Goal: Transaction & Acquisition: Purchase product/service

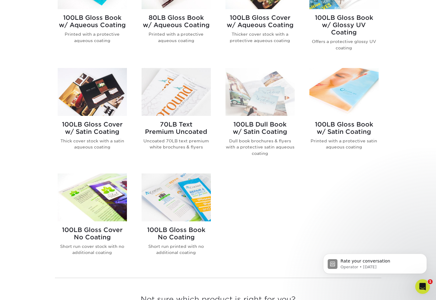
scroll to position [307, 0]
click at [421, 285] on icon "Open Intercom Messenger" at bounding box center [422, 286] width 10 height 10
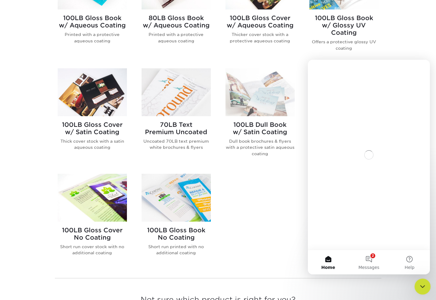
scroll to position [0, 0]
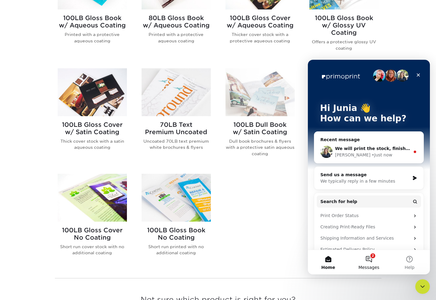
click at [372, 258] on button "2 Messages" at bounding box center [368, 262] width 41 height 24
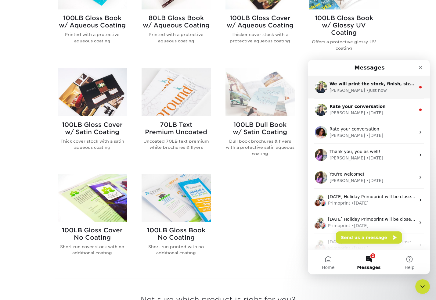
click at [366, 89] on div "• Just now" at bounding box center [376, 90] width 20 height 6
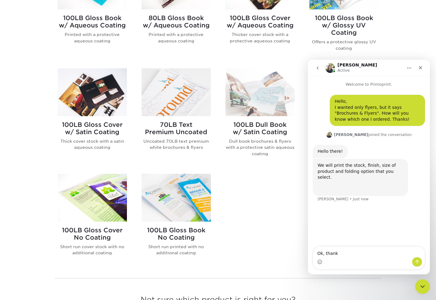
type textarea "Ok, thanks"
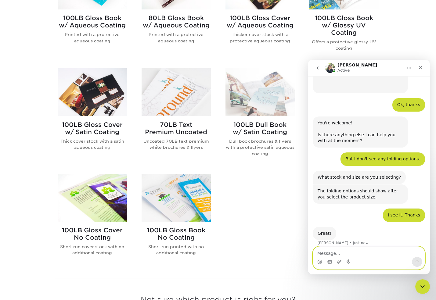
scroll to position [103, 0]
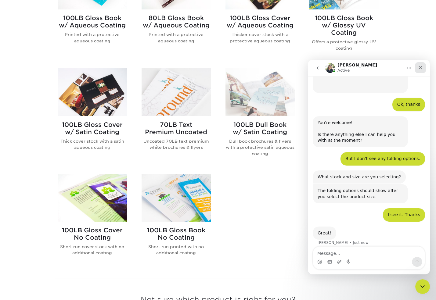
click at [421, 69] on icon "Close" at bounding box center [420, 67] width 5 height 5
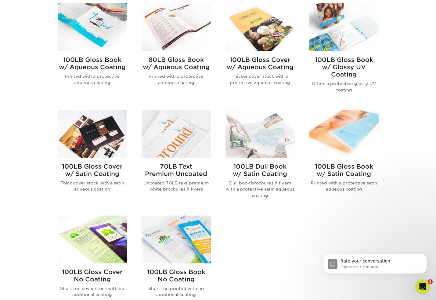
scroll to position [220, 0]
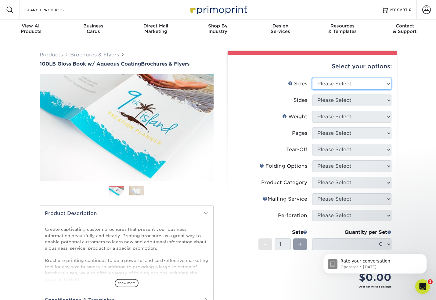
click at [351, 84] on select "Please Select 3.5" x 8.5" 3.5" x 11" 3.67" x 8.5" 4" x 6" 4" x 8.5" 4" x 9" 4" …" at bounding box center [351, 84] width 79 height 12
click at [334, 78] on select "Please Select 3.5" x 8.5" 3.5" x 11" 3.67" x 8.5" 4" x 6" 4" x 8.5" 4" x 9" 4" …" at bounding box center [351, 84] width 79 height 12
select select "3.50x8.50"
click at [312, 78] on select "Please Select 3.5" x 8.5" 3.5" x 11" 3.67" x 8.5" 4" x 6" 4" x 8.5" 4" x 9" 4" …" at bounding box center [351, 84] width 79 height 12
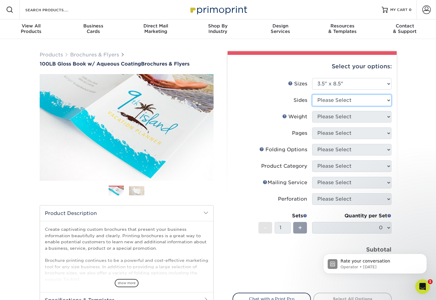
click at [336, 99] on select "Please Select Print Both Sides Print Front Only" at bounding box center [351, 101] width 79 height 12
click at [329, 101] on select "Please Select Print Both Sides Print Front Only" at bounding box center [351, 101] width 79 height 12
select select "13abbda7-1d64-4f25-8bb2-c179b224825d"
click at [312, 95] on select "Please Select Print Both Sides Print Front Only" at bounding box center [351, 101] width 79 height 12
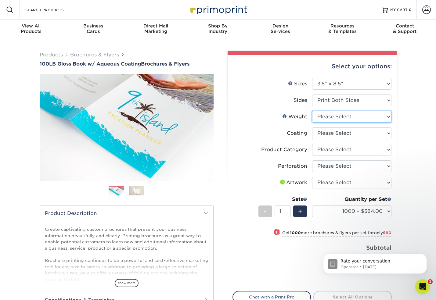
click at [333, 117] on select "Please Select 100LB" at bounding box center [351, 117] width 79 height 12
select select "100LB"
click at [312, 111] on select "Please Select 100LB" at bounding box center [351, 117] width 79 height 12
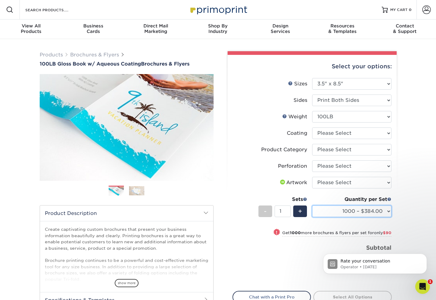
click at [371, 211] on select "1000 – $384.00 2000 – $474.00 2500 – $565.00 3000 – $623.00 4000 – $681.00 5000…" at bounding box center [351, 212] width 79 height 12
click at [312, 206] on select "1000 – $384.00 2000 – $474.00 2500 – $565.00 3000 – $623.00 4000 – $681.00 5000…" at bounding box center [351, 212] width 79 height 12
click at [361, 133] on select at bounding box center [351, 134] width 79 height 12
select select "d41dab50-ff65-4f4f-bb17-2afe4d36ae33"
click at [312, 128] on select at bounding box center [351, 134] width 79 height 12
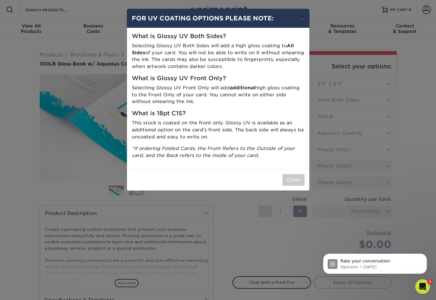
click at [301, 16] on button "×" at bounding box center [302, 17] width 14 height 17
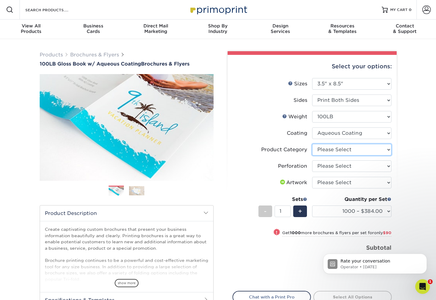
click at [344, 148] on select "Please Select Flyers and Brochures" at bounding box center [351, 150] width 79 height 12
select select "1a668080-6b7c-4174-b399-2c3833b27ef4"
click at [312, 144] on select "Please Select Flyers and Brochures" at bounding box center [351, 150] width 79 height 12
click at [344, 170] on select "Please Select Perforation 2" from Bottom Perforation 2" from Right" at bounding box center [351, 166] width 79 height 12
select select "818a9c51-d57a-4cd5-8314-7fd31c7ac272"
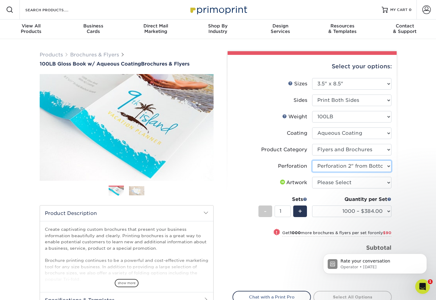
click at [312, 160] on select "Please Select Perforation 2" from Bottom Perforation 2" from Right" at bounding box center [351, 166] width 79 height 12
click at [357, 186] on select "Please Select I will upload files I need a design - $175" at bounding box center [351, 183] width 79 height 12
select select "upload"
click at [312, 177] on select "Please Select I will upload files I need a design - $175" at bounding box center [351, 183] width 79 height 12
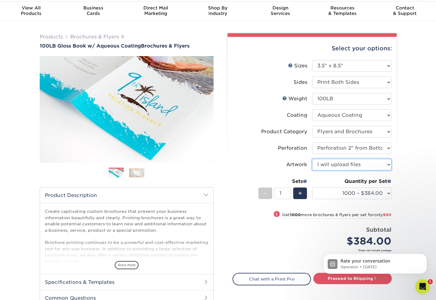
scroll to position [19, 0]
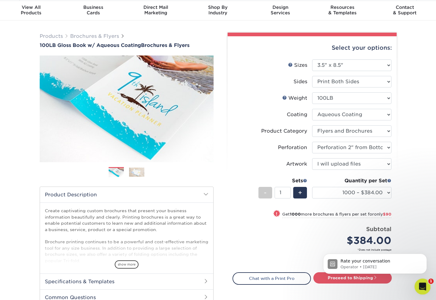
click at [421, 288] on icon "Open Intercom Messenger" at bounding box center [422, 286] width 10 height 10
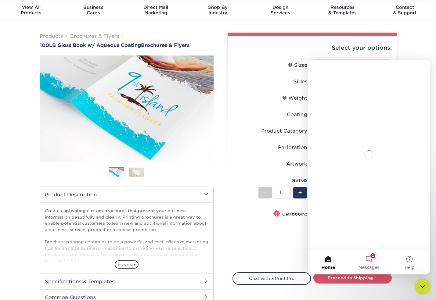
scroll to position [0, 0]
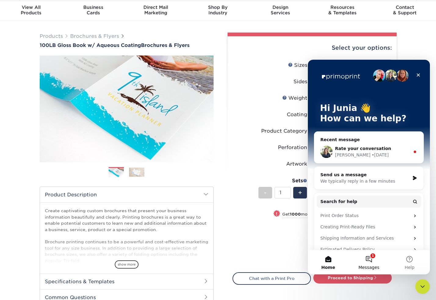
click at [369, 257] on button "1 Messages" at bounding box center [368, 262] width 41 height 24
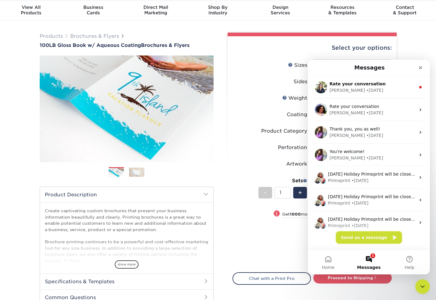
click at [366, 240] on button "Send us a message" at bounding box center [369, 238] width 66 height 12
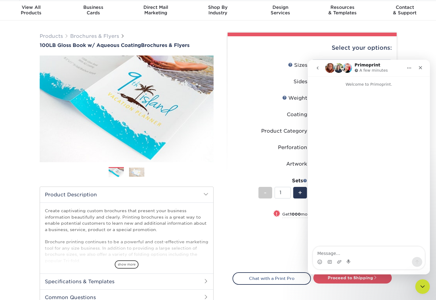
scroll to position [20, 0]
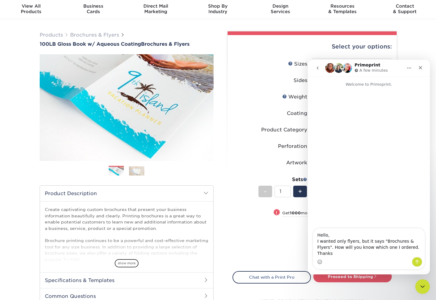
type textarea "Hello, I wanted only flyers, but it says "Brochures & Flyers". How will you kno…"
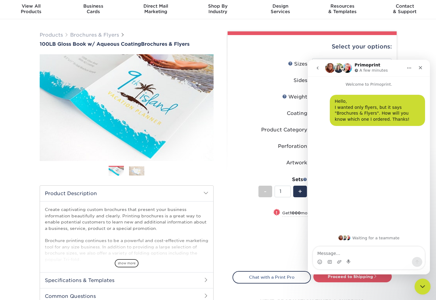
click at [420, 288] on icon "Close Intercom Messenger" at bounding box center [421, 285] width 7 height 7
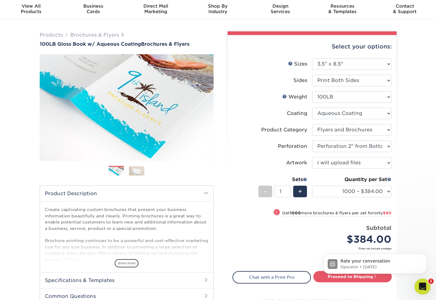
scroll to position [0, 0]
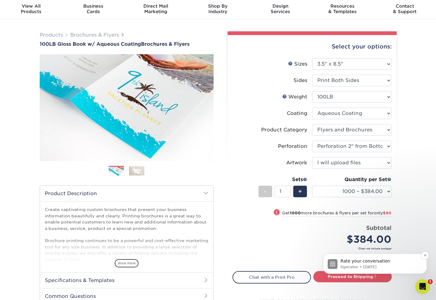
click at [389, 265] on p "Operator • 4d ago" at bounding box center [379, 266] width 79 height 5
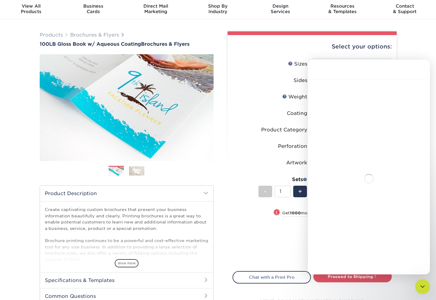
scroll to position [11, 0]
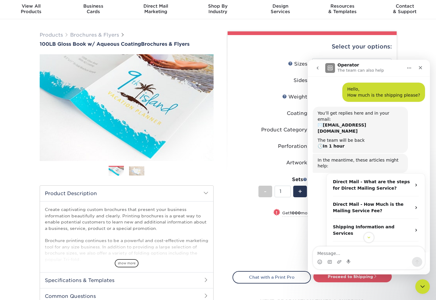
click at [315, 68] on button "go back" at bounding box center [318, 68] width 12 height 12
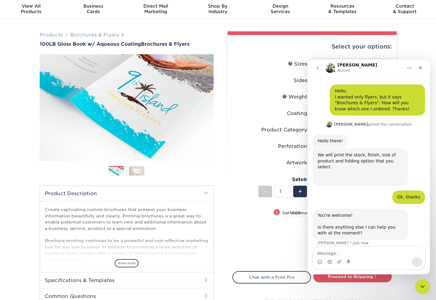
scroll to position [10, 0]
type textarea "But I don't see any folding options."
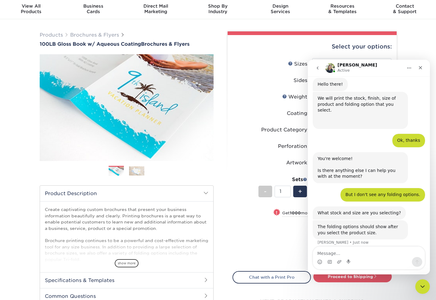
scroll to position [67, 0]
click at [275, 131] on div "Product Category" at bounding box center [284, 129] width 46 height 7
drag, startPoint x: 421, startPoint y: 68, endPoint x: 714, endPoint y: 125, distance: 298.7
click at [421, 68] on icon "Close" at bounding box center [420, 67] width 3 height 3
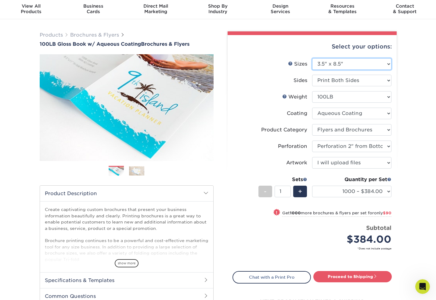
click at [349, 63] on select "Please Select 3.5" x 8.5" 3.5" x 11" 3.67" x 8.5" 4" x 6" 4" x 8.5" 4" x 9" 4" …" at bounding box center [351, 64] width 79 height 12
select select "17.00x22.00"
click at [312, 58] on select "Please Select 3.5" x 8.5" 3.5" x 11" 3.67" x 8.5" 4" x 6" 4" x 8.5" 4" x 9" 4" …" at bounding box center [351, 64] width 79 height 12
select select "-1"
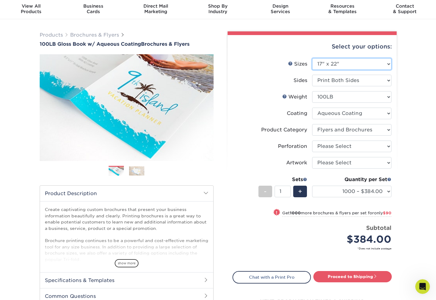
select select "-1"
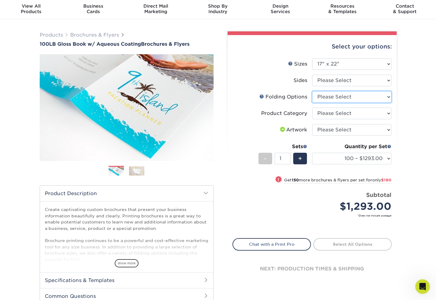
click at [326, 99] on select "Please Select FLAT - No Folding Accordion Fold Roll Fold Tri-Fold / Letter Fold…" at bounding box center [351, 97] width 79 height 12
click at [420, 286] on icon "Open Intercom Messenger" at bounding box center [422, 286] width 10 height 10
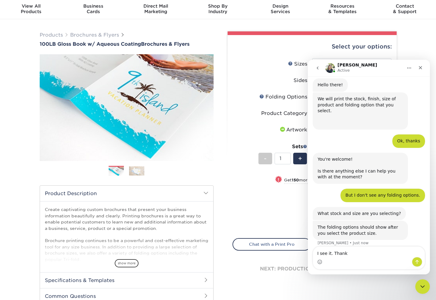
type textarea "I see it. Thanks"
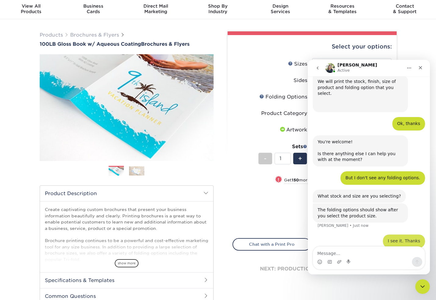
scroll to position [85, 0]
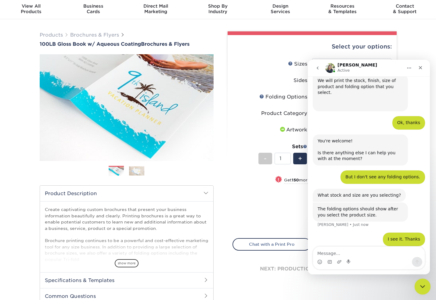
click at [424, 289] on icon "Close Intercom Messenger" at bounding box center [421, 285] width 7 height 7
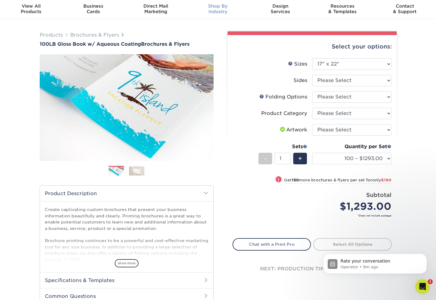
scroll to position [220, 0]
click at [336, 65] on select "Please Select 3.5" x 8.5" 3.5" x 11" 3.67" x 8.5" 4" x 6" 4" x 8.5" 4" x 9" 4" …" at bounding box center [351, 64] width 79 height 12
select select "5.50x8.50"
click at [312, 58] on select "Please Select 3.5" x 8.5" 3.5" x 11" 3.67" x 8.5" 4" x 6" 4" x 8.5" 4" x 9" 4" …" at bounding box center [351, 64] width 79 height 12
select select
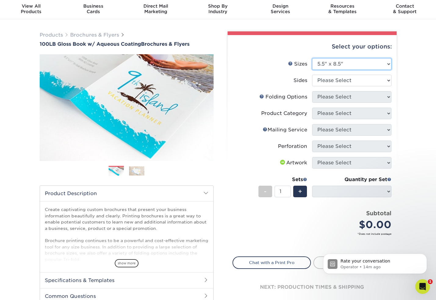
scroll to position [19, 0]
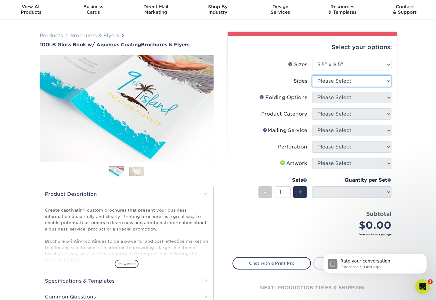
click at [333, 77] on select "Please Select Print Both Sides Print Front Only" at bounding box center [351, 81] width 79 height 12
select select "13abbda7-1d64-4f25-8bb2-c179b224825d"
click at [312, 75] on select "Please Select Print Both Sides Print Front Only" at bounding box center [351, 81] width 79 height 12
select select "-1"
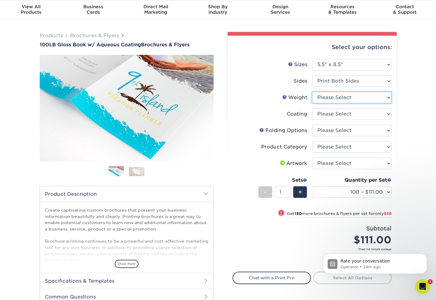
click at [333, 95] on select "Please Select 100LB" at bounding box center [351, 98] width 79 height 12
select select "100LB"
click at [312, 92] on select "Please Select 100LB" at bounding box center [351, 98] width 79 height 12
click at [334, 114] on select at bounding box center [351, 114] width 79 height 12
select select "d41dab50-ff65-4f4f-bb17-2afe4d36ae33"
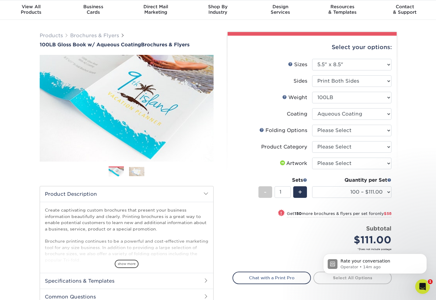
click at [312, 108] on select at bounding box center [351, 114] width 79 height 12
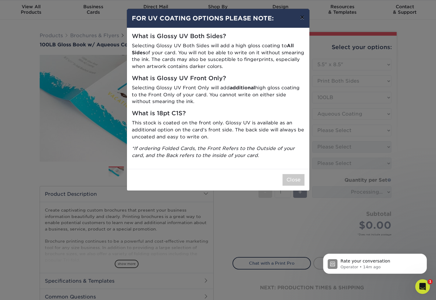
click at [304, 16] on button "×" at bounding box center [302, 17] width 14 height 17
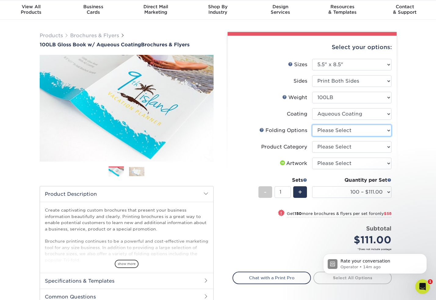
click at [358, 132] on select "Please Select FLAT - No Folding Tri-Fold / Letter Fold Z-Fold Half-Fold" at bounding box center [351, 131] width 79 height 12
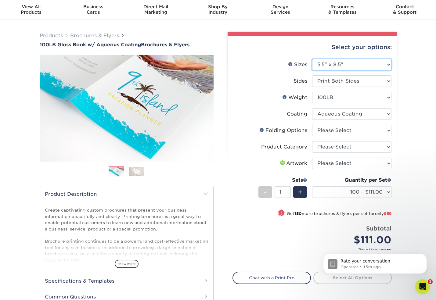
click at [357, 65] on select "Please Select 3.5" x 8.5" 3.5" x 11" 3.67" x 8.5" 4" x 6" 4" x 8.5" 4" x 9" 4" …" at bounding box center [351, 65] width 79 height 12
select select "8.50x11.00"
click at [312, 59] on select "Please Select 3.5" x 8.5" 3.5" x 11" 3.67" x 8.5" 4" x 6" 4" x 8.5" 4" x 9" 4" …" at bounding box center [351, 65] width 79 height 12
select select "-1"
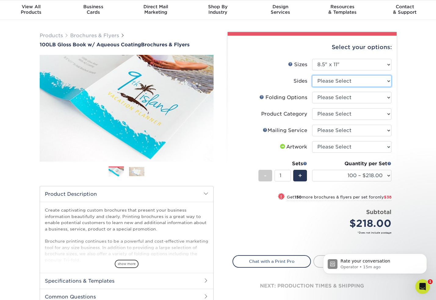
click at [343, 79] on select "Please Select Print Both Sides Print Front Only" at bounding box center [351, 81] width 79 height 12
select select "13abbda7-1d64-4f25-8bb2-c179b224825d"
click at [312, 75] on select "Please Select Print Both Sides Print Front Only" at bounding box center [351, 81] width 79 height 12
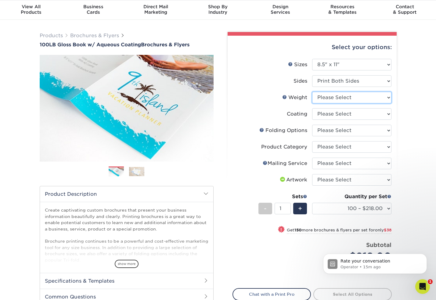
click at [326, 96] on select "Please Select 100LB" at bounding box center [351, 98] width 79 height 12
select select "100LB"
click at [312, 92] on select "Please Select 100LB" at bounding box center [351, 98] width 79 height 12
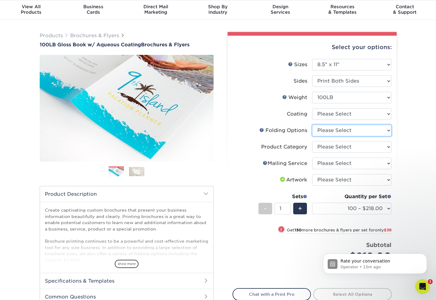
click at [329, 128] on select "Please Select FLAT - No Folding Accordion Fold Half-Fold (Vertical) Half-Fold (…" at bounding box center [351, 131] width 79 height 12
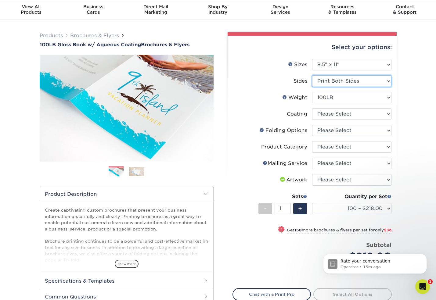
click at [327, 81] on select "Please Select Print Both Sides Print Front Only" at bounding box center [351, 81] width 79 height 12
click at [330, 113] on select at bounding box center [351, 114] width 79 height 12
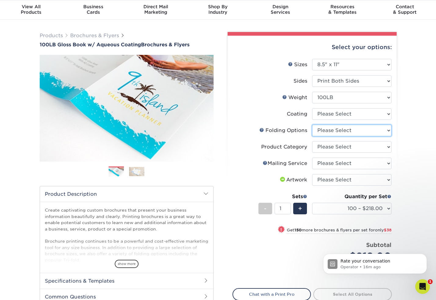
click at [336, 132] on select "Please Select FLAT - No Folding Accordion Fold Half-Fold (Vertical) Half-Fold (…" at bounding box center [351, 131] width 79 height 12
click at [363, 146] on select "Please Select Flyers and Brochures" at bounding box center [351, 147] width 79 height 12
click at [333, 163] on select "Please Select No Direct Mailing Service No, I will mail/stamp/imprint Direct Ma…" at bounding box center [351, 164] width 79 height 12
select select "3e5e9bdd-d78a-4c28-a41d-fe1407925ca6"
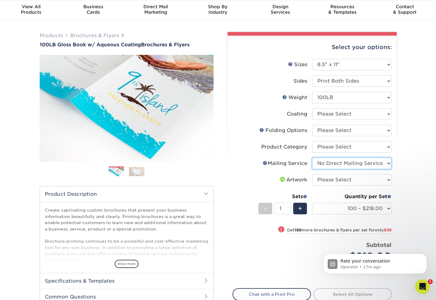
click at [312, 158] on select "Please Select No Direct Mailing Service No, I will mail/stamp/imprint Direct Ma…" at bounding box center [351, 164] width 79 height 12
click at [336, 164] on select "Please Select No Direct Mailing Service No, I will mail/stamp/imprint Direct Ma…" at bounding box center [351, 164] width 79 height 12
click at [349, 182] on select "Please Select I will upload files I need a design - $175" at bounding box center [351, 180] width 79 height 12
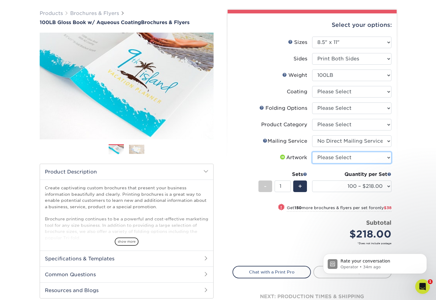
scroll to position [43, 0]
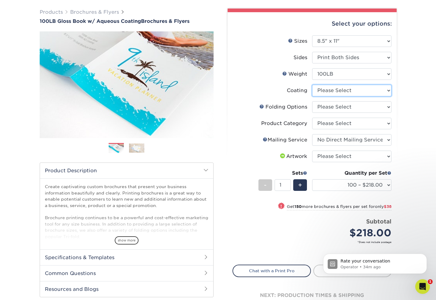
click at [314, 91] on select at bounding box center [351, 91] width 79 height 12
select select "d41dab50-ff65-4f4f-bb17-2afe4d36ae33"
click at [312, 85] on select at bounding box center [351, 91] width 79 height 12
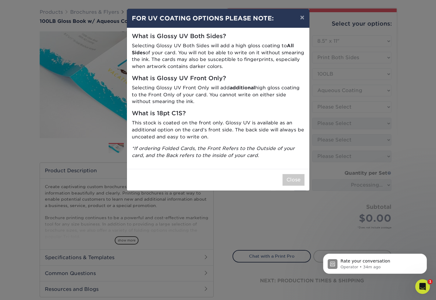
click at [325, 106] on div "× FOR UV COATING OPTIONS PLEASE NOTE: What is Glossy UV Both Sides? Selecting G…" at bounding box center [218, 150] width 436 height 300
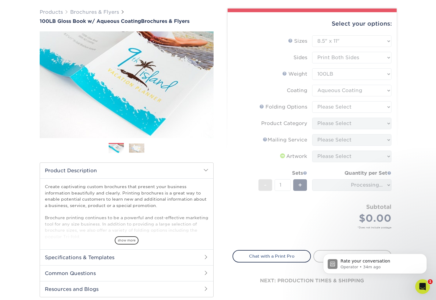
click at [321, 105] on form "Sizes Help Sizes Please Select 3.5" x 8.5" 3.5" x 11" 3.67" x 8.5" 4" x 6" 4" x…" at bounding box center [311, 139] width 159 height 208
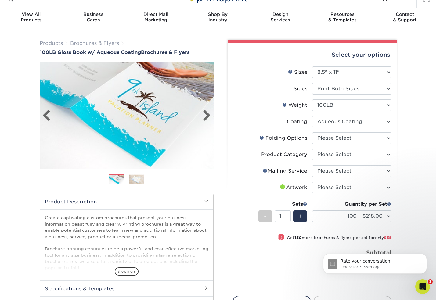
scroll to position [0, 0]
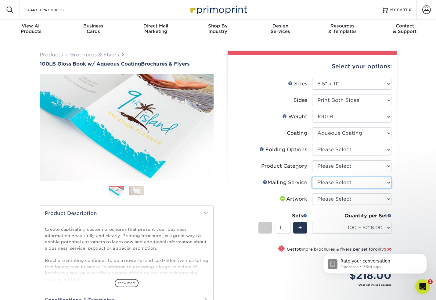
click at [340, 182] on select "Please Select No Direct Mailing Service No, I will mail/stamp/imprint Direct Ma…" at bounding box center [351, 183] width 79 height 12
select select "3e5e9bdd-d78a-4c28-a41d-fe1407925ca6"
click at [312, 177] on select "Please Select No Direct Mailing Service No, I will mail/stamp/imprint Direct Ma…" at bounding box center [351, 183] width 79 height 12
click at [418, 290] on div "Open Intercom Messenger" at bounding box center [422, 286] width 20 height 20
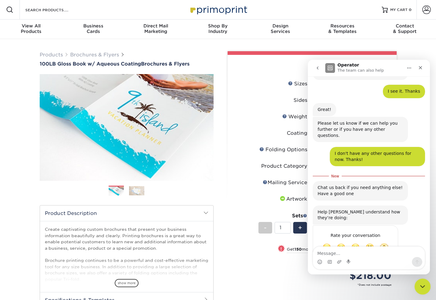
scroll to position [230, 0]
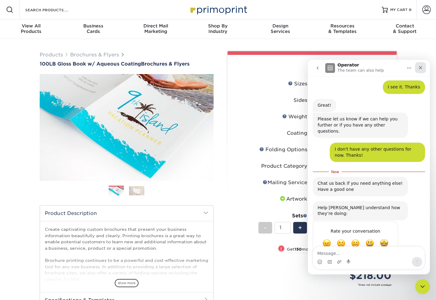
click at [422, 65] on icon "Close" at bounding box center [420, 67] width 5 height 5
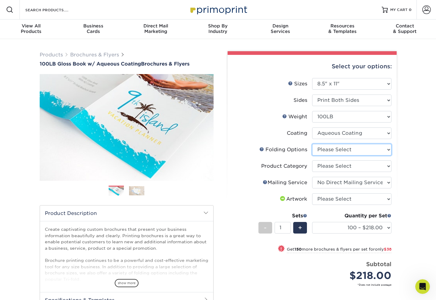
click at [364, 151] on select "Please Select FLAT - No Folding Accordion Fold Half-Fold (Vertical) Half-Fold (…" at bounding box center [351, 150] width 79 height 12
select select "9b1d5825-34d1-4721-9874-ed79abb003d7"
click at [312, 144] on select "Please Select FLAT - No Folding Accordion Fold Half-Fold (Vertical) Half-Fold (…" at bounding box center [351, 150] width 79 height 12
click at [422, 285] on icon "Open Intercom Messenger" at bounding box center [422, 286] width 10 height 10
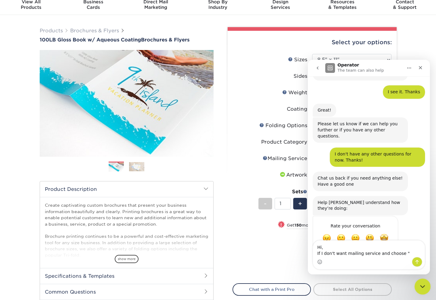
scroll to position [25, 0]
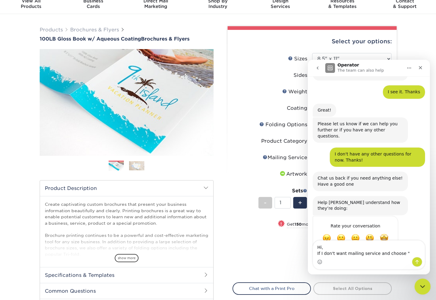
type textarea "Hi, If I don't want mailing service and choose ""
click at [421, 290] on div "Close Intercom Messenger" at bounding box center [421, 286] width 15 height 15
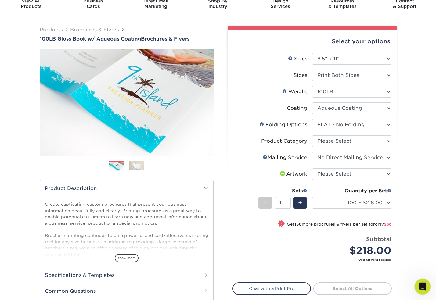
click at [421, 290] on div "Open Intercom Messenger" at bounding box center [422, 286] width 20 height 20
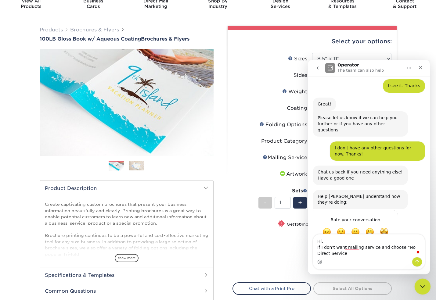
scroll to position [26, 0]
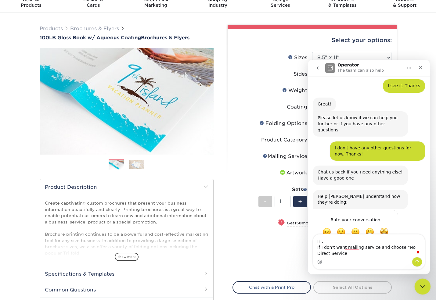
type textarea "Hi, If I don't want mailing service and choose "No Direct Service"
click at [421, 283] on icon "Close Intercom Messenger" at bounding box center [421, 285] width 7 height 7
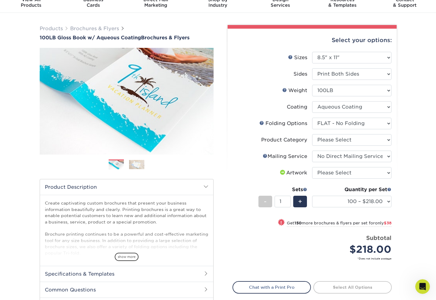
scroll to position [18, 0]
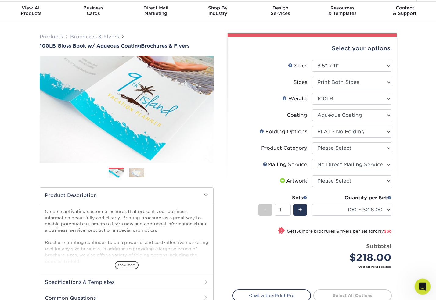
click at [423, 287] on icon "Open Intercom Messenger" at bounding box center [422, 286] width 10 height 10
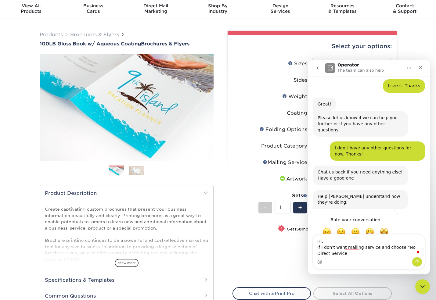
scroll to position [21, 0]
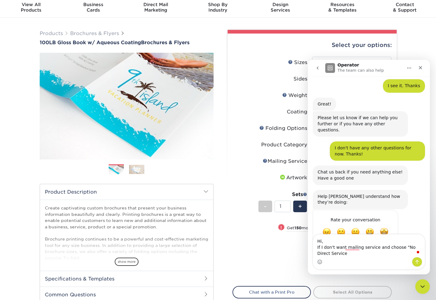
click at [317, 254] on textarea "Hi, If I don't want mailing service and choose "No Direct Service" at bounding box center [369, 246] width 112 height 23
click at [347, 253] on textarea "Hi, If I don't want mailing service and choose "No Direct Mailing Service" at bounding box center [369, 246] width 112 height 23
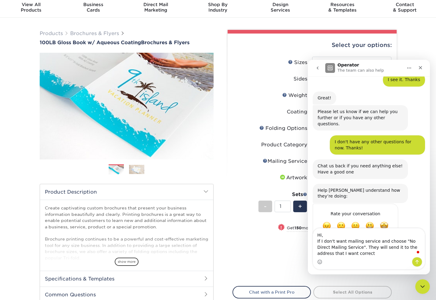
type textarea "Hi, If I don't want mailing service and choose "No Direct Mailing Service". The…"
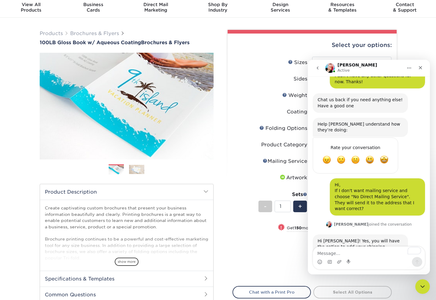
scroll to position [306, 0]
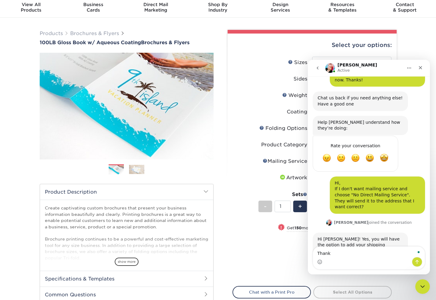
type textarea "Thanks"
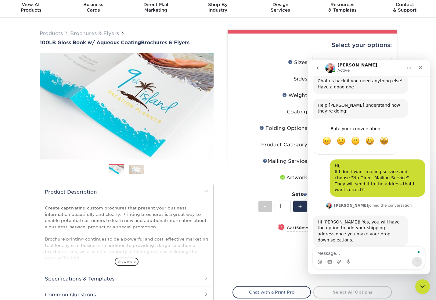
scroll to position [325, 0]
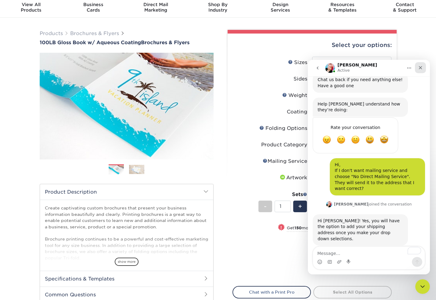
click at [420, 68] on icon "Close" at bounding box center [420, 67] width 5 height 5
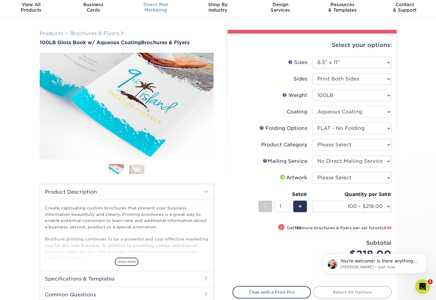
scroll to position [349, 0]
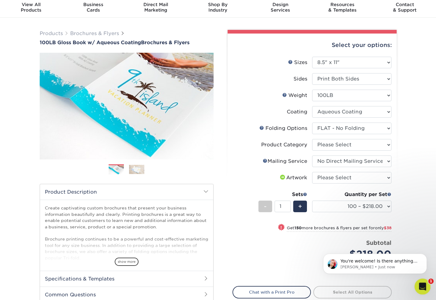
click at [423, 282] on icon "Open Intercom Messenger" at bounding box center [422, 286] width 10 height 10
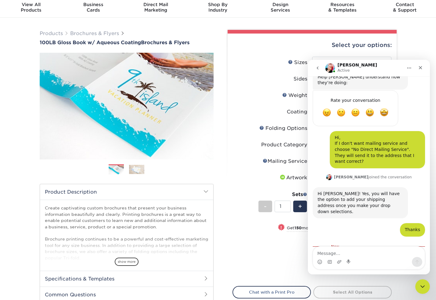
scroll to position [359, 0]
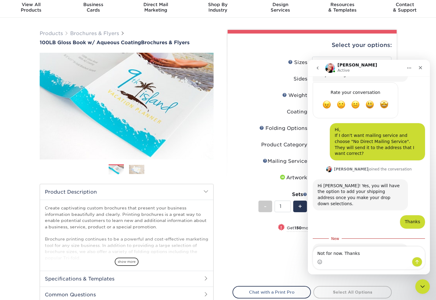
type textarea "Not for now. Thanks!"
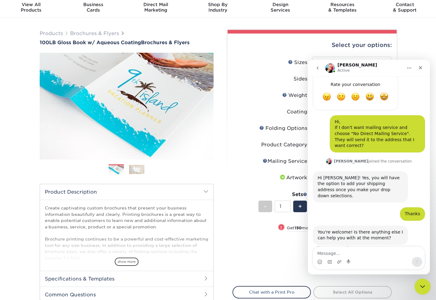
click at [424, 287] on icon "Close Intercom Messenger" at bounding box center [421, 285] width 7 height 7
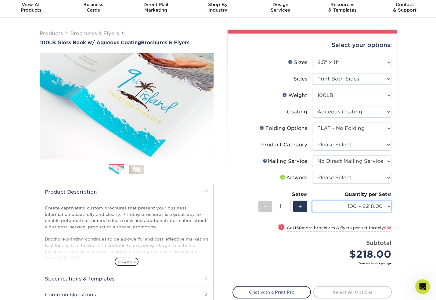
click at [370, 204] on select "100 – $218.00 250 – $256.00 500 – $269.00 1000 – $304.00 2000 – $387.00 2500 – …" at bounding box center [351, 207] width 79 height 12
click at [312, 201] on select "100 – $218.00 250 – $256.00 500 – $269.00 1000 – $304.00 2000 – $387.00 2500 – …" at bounding box center [351, 207] width 79 height 12
click at [351, 210] on select "100 – $218.00 250 – $256.00 500 – $269.00 1000 – $304.00 2000 – $387.00 2500 – …" at bounding box center [351, 207] width 79 height 12
select select "100 – $218.00"
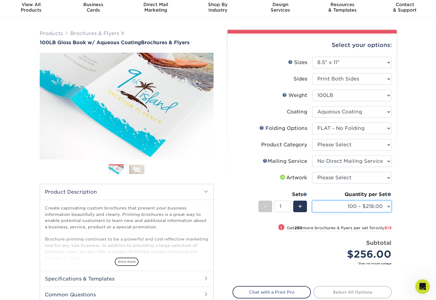
click at [312, 201] on select "100 – $218.00 250 – $256.00 500 – $269.00 1000 – $304.00 2000 – $387.00 2500 – …" at bounding box center [351, 207] width 79 height 12
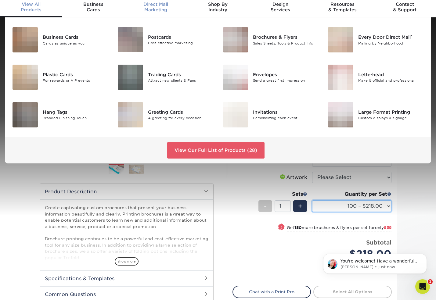
scroll to position [385, 0]
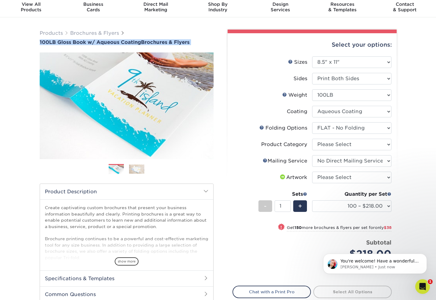
drag, startPoint x: 34, startPoint y: 41, endPoint x: 194, endPoint y: 45, distance: 160.5
click at [194, 45] on div "Products Brochures & Flyers 100LB Gloss Book w/ Aqueous Coating Brochures & Fly…" at bounding box center [218, 187] width 436 height 340
copy div "100LB Gloss Book w/ Aqueous Coating Brochures & Flyers"
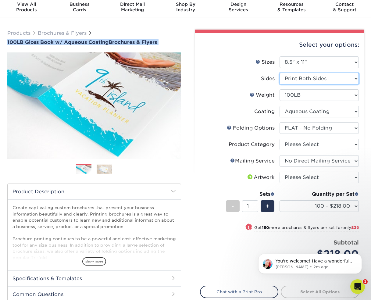
click at [315, 78] on select "Please Select Print Both Sides Print Front Only" at bounding box center [319, 79] width 79 height 12
select select "32d3c223-f82c-492b-b915-ba065a00862f"
click at [280, 73] on select "Please Select Print Both Sides Print Front Only" at bounding box center [319, 79] width 79 height 12
select select "-1"
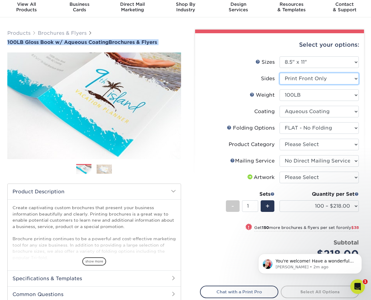
select select "-1"
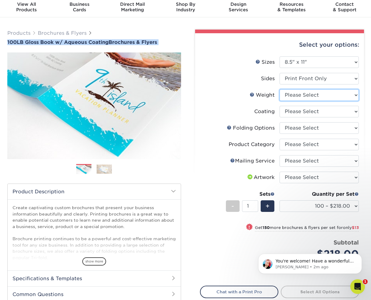
click at [306, 94] on select "Please Select 100LB" at bounding box center [319, 95] width 79 height 12
select select "100LB"
click at [280, 89] on select "Please Select 100LB" at bounding box center [319, 95] width 79 height 12
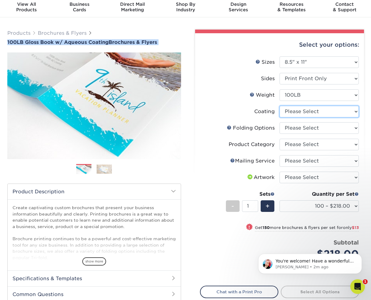
click at [302, 112] on select at bounding box center [319, 112] width 79 height 12
select select "d41dab50-ff65-4f4f-bb17-2afe4d36ae33"
click at [280, 106] on select at bounding box center [319, 112] width 79 height 12
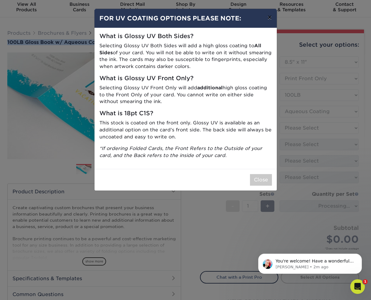
click at [268, 20] on button "×" at bounding box center [270, 17] width 14 height 17
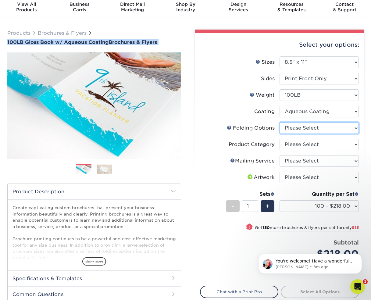
click at [299, 125] on select "Please Select FLAT - No Folding Accordion Fold Half-Fold (Vertical) Half-Fold (…" at bounding box center [319, 128] width 79 height 12
select select "9b1d5825-34d1-4721-9874-ed79abb003d7"
click at [280, 122] on select "Please Select FLAT - No Folding Accordion Fold Half-Fold (Vertical) Half-Fold (…" at bounding box center [319, 128] width 79 height 12
click at [304, 143] on select "Please Select Flyers and Brochures" at bounding box center [319, 145] width 79 height 12
select select "1a668080-6b7c-4174-b399-2c3833b27ef4"
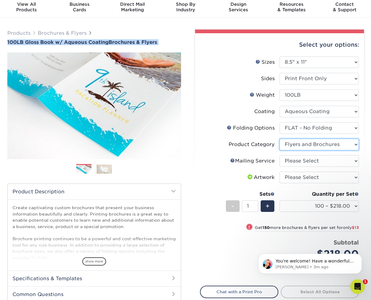
click at [280, 139] on select "Please Select Flyers and Brochures" at bounding box center [319, 145] width 79 height 12
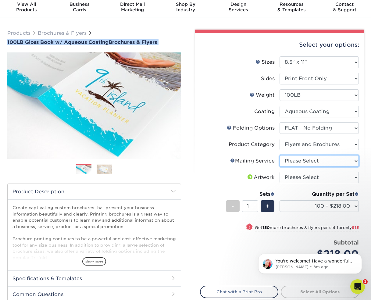
click at [315, 162] on select "Please Select No Direct Mailing Service No, I will mail/stamp/imprint Direct Ma…" at bounding box center [319, 161] width 79 height 12
select select "3e5e9bdd-d78a-4c28-a41d-fe1407925ca6"
click at [280, 155] on select "Please Select No Direct Mailing Service No, I will mail/stamp/imprint Direct Ma…" at bounding box center [319, 161] width 79 height 12
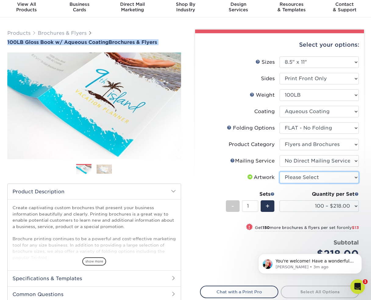
click at [301, 177] on select "Please Select I will upload files I need a design - $175" at bounding box center [319, 178] width 79 height 12
select select "upload"
click at [280, 172] on select "Please Select I will upload files I need a design - $175" at bounding box center [319, 178] width 79 height 12
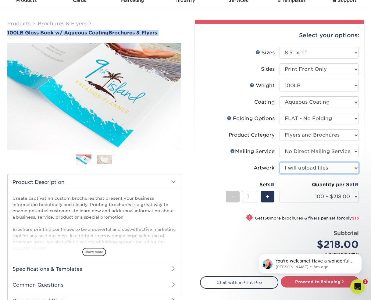
scroll to position [32, 0]
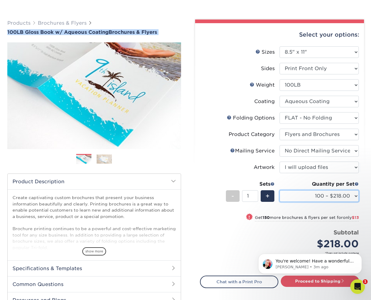
click at [331, 197] on select "100 – $218.00 250 – $231.00 500 – $238.00 1000 – $269.00 2000 – $351.00 2500 – …" at bounding box center [319, 196] width 79 height 12
click at [280, 190] on select "100 – $218.00 250 – $231.00 500 – $238.00 1000 – $269.00 2000 – $351.00 2500 – …" at bounding box center [319, 196] width 79 height 12
click at [329, 197] on select "100 – $218.00 250 – $231.00 500 – $238.00 1000 – $269.00 2000 – $351.00 2500 – …" at bounding box center [319, 196] width 79 height 12
click at [280, 190] on select "100 – $218.00 250 – $231.00 500 – $238.00 1000 – $269.00 2000 – $351.00 2500 – …" at bounding box center [319, 196] width 79 height 12
click at [336, 196] on select "100 – $218.00 250 – $231.00 500 – $238.00 1000 – $269.00 2000 – $351.00 2500 – …" at bounding box center [319, 196] width 79 height 12
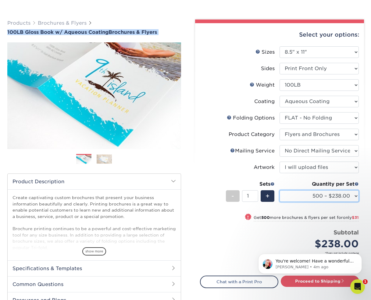
select select "1000 – $269.00"
click at [280, 190] on select "100 – $218.00 250 – $231.00 500 – $238.00 1000 – $269.00 2000 – $351.00 2500 – …" at bounding box center [319, 196] width 79 height 12
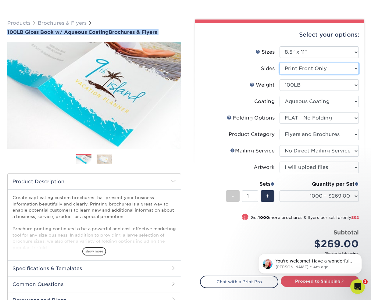
click at [312, 70] on select "Please Select Print Both Sides Print Front Only" at bounding box center [319, 69] width 79 height 12
select select "13abbda7-1d64-4f25-8bb2-c179b224825d"
click at [280, 63] on select "Please Select Print Both Sides Print Front Only" at bounding box center [319, 69] width 79 height 12
select select "-1"
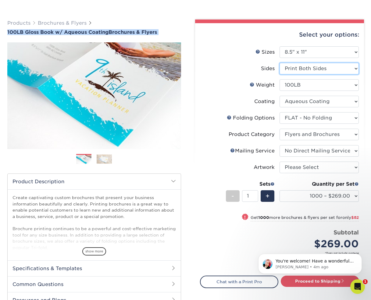
select select "-1"
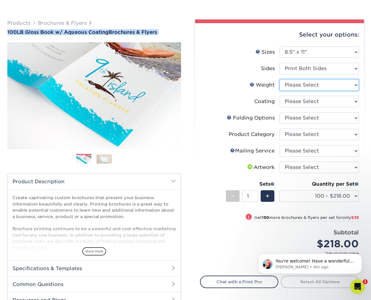
click at [313, 82] on select "Please Select 100LB" at bounding box center [319, 85] width 79 height 12
select select "100LB"
click at [280, 79] on select "Please Select 100LB" at bounding box center [319, 85] width 79 height 12
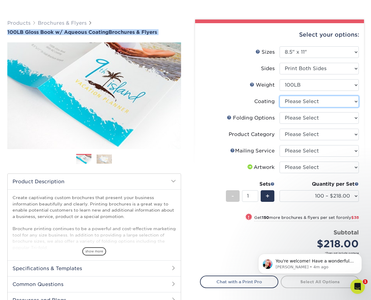
click at [306, 103] on select at bounding box center [319, 102] width 79 height 12
select select "d41dab50-ff65-4f4f-bb17-2afe4d36ae33"
click at [280, 96] on select at bounding box center [319, 102] width 79 height 12
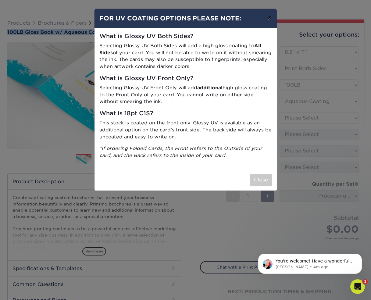
click at [272, 16] on button "×" at bounding box center [270, 17] width 14 height 17
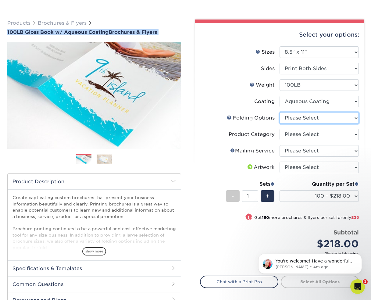
click at [305, 117] on select "Please Select FLAT - No Folding Accordion Fold Half-Fold (Vertical) Half-Fold (…" at bounding box center [319, 118] width 79 height 12
select select "9b1d5825-34d1-4721-9874-ed79abb003d7"
click at [280, 112] on select "Please Select FLAT - No Folding Accordion Fold Half-Fold (Vertical) Half-Fold (…" at bounding box center [319, 118] width 79 height 12
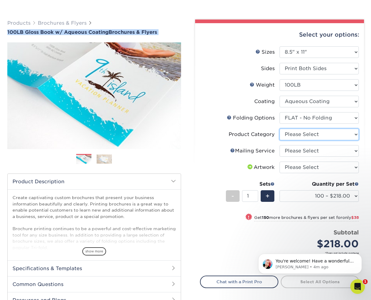
click at [300, 135] on select "Please Select Flyers and Brochures" at bounding box center [319, 135] width 79 height 12
select select "1a668080-6b7c-4174-b399-2c3833b27ef4"
click at [280, 129] on select "Please Select Flyers and Brochures" at bounding box center [319, 135] width 79 height 12
click at [300, 151] on select "Please Select No Direct Mailing Service No, I will mail/stamp/imprint Direct Ma…" at bounding box center [319, 151] width 79 height 12
select select "3e5e9bdd-d78a-4c28-a41d-fe1407925ca6"
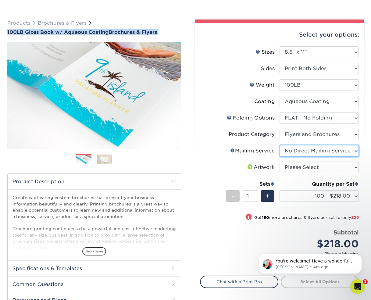
click at [280, 145] on select "Please Select No Direct Mailing Service No, I will mail/stamp/imprint Direct Ma…" at bounding box center [319, 151] width 79 height 12
click at [329, 68] on select "Please Select Print Both Sides Print Front Only" at bounding box center [319, 69] width 79 height 12
click at [280, 63] on select "Please Select Print Both Sides Print Front Only" at bounding box center [319, 69] width 79 height 12
click at [350, 192] on select "100 – $218.00 250 – $256.00 500 – $269.00 1000 – $304.00 2000 – $387.00 2500 – …" at bounding box center [319, 196] width 79 height 12
click at [343, 195] on select "100 – $218.00 250 – $256.00 500 – $269.00 1000 – $304.00 2000 – $387.00 2500 – …" at bounding box center [319, 196] width 79 height 12
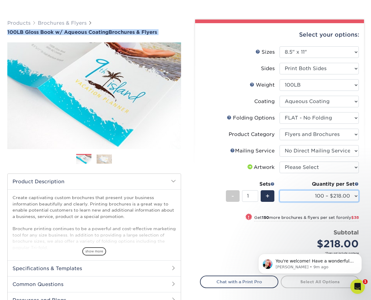
click at [347, 198] on select "100 – $218.00 250 – $256.00 500 – $269.00 1000 – $304.00 2000 – $387.00 2500 – …" at bounding box center [319, 196] width 79 height 12
click at [308, 197] on select "100 – $218.00 250 – $256.00 500 – $269.00 1000 – $304.00 2000 – $387.00 2500 – …" at bounding box center [319, 196] width 79 height 12
click at [302, 198] on select "100 – $218.00 250 – $256.00 500 – $269.00 1000 – $304.00 2000 – $387.00 2500 – …" at bounding box center [319, 196] width 79 height 12
click at [308, 195] on select "100 – $218.00 250 – $256.00 500 – $269.00 1000 – $304.00 2000 – $387.00 2500 – …" at bounding box center [319, 196] width 79 height 12
click at [330, 196] on select "100 – $218.00 250 – $256.00 500 – $269.00 1000 – $304.00 2000 – $387.00 2500 – …" at bounding box center [319, 196] width 79 height 12
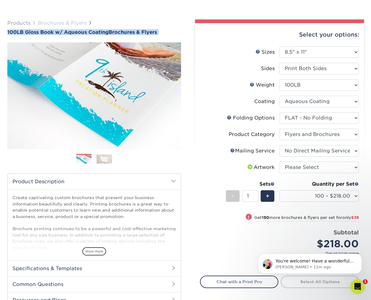
click at [60, 22] on link "Brochures & Flyers" at bounding box center [62, 23] width 49 height 6
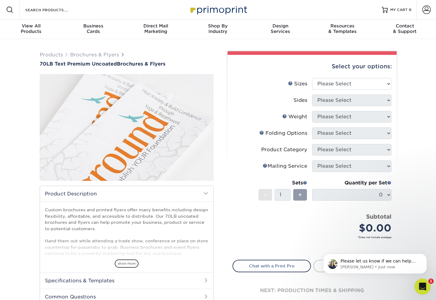
click at [418, 286] on icon "Open Intercom Messenger" at bounding box center [422, 286] width 10 height 10
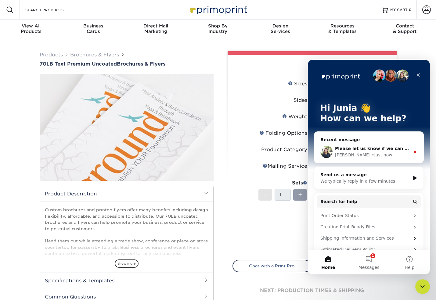
click at [376, 158] on div "Please let us know if we can help you further or if you have any other question…" at bounding box center [368, 152] width 109 height 23
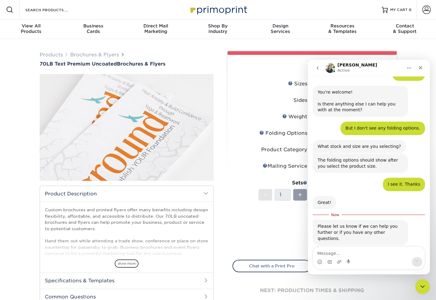
scroll to position [133, 0]
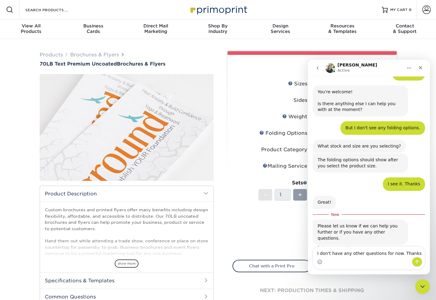
type textarea "I don't have any other questions for now. Thanks!"
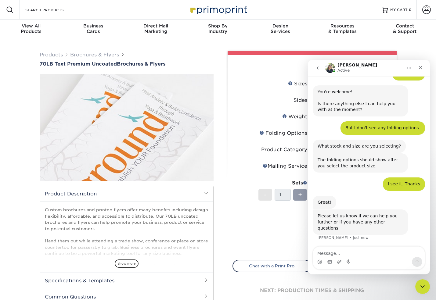
scroll to position [147, 0]
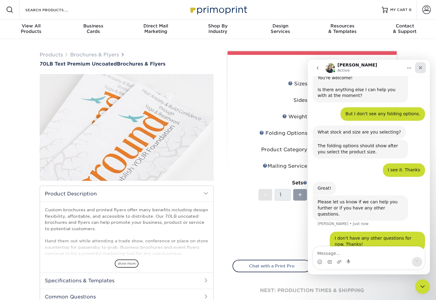
click at [419, 69] on icon "Close" at bounding box center [420, 67] width 3 height 3
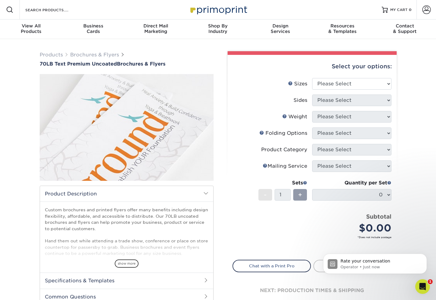
scroll to position [220, 0]
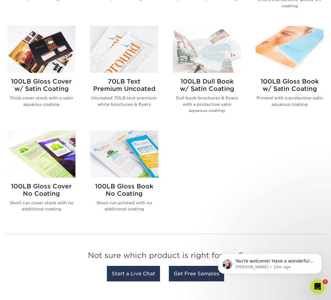
scroll to position [345, 0]
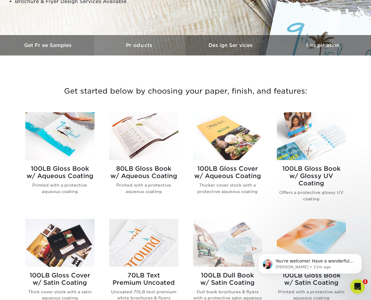
scroll to position [161, 0]
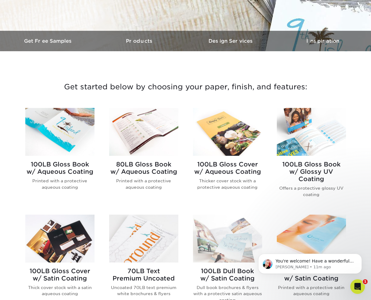
click at [220, 165] on h2 "100LB Gloss Cover w/ Aqueous Coating" at bounding box center [227, 168] width 69 height 15
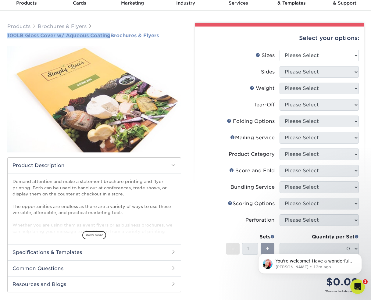
drag, startPoint x: 4, startPoint y: 35, endPoint x: 110, endPoint y: 34, distance: 106.5
click at [110, 34] on div "Products Brochures & Flyers 100LB Gloss Cover w/ Aqueous Coating Brochures & Fl…" at bounding box center [94, 192] width 183 height 338
copy span "100LB Gloss Cover w/ Aqueous Coating"
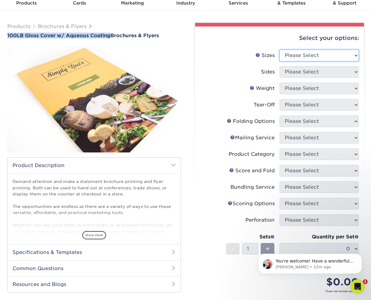
click at [299, 55] on select "Please Select 3.5" x 8.5" 3.5" x 11" 3.67" x 8.5" 4" x 8.5" 4" x 11" 4" x 12" 4…" at bounding box center [319, 56] width 79 height 12
select select "8.50x11.00"
click at [280, 50] on select "Please Select 3.5" x 8.5" 3.5" x 11" 3.67" x 8.5" 4" x 8.5" 4" x 11" 4" x 12" 4…" at bounding box center [319, 56] width 79 height 12
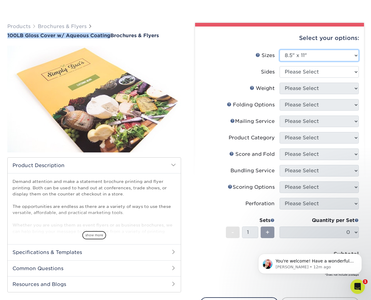
scroll to position [31, 0]
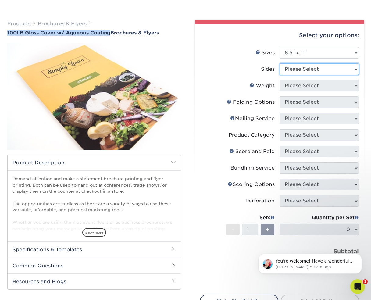
click at [298, 71] on select "Please Select Print Both Sides Print Front Only" at bounding box center [319, 69] width 79 height 12
select select "32d3c223-f82c-492b-b915-ba065a00862f"
click at [280, 63] on select "Please Select Print Both Sides Print Front Only" at bounding box center [319, 69] width 79 height 12
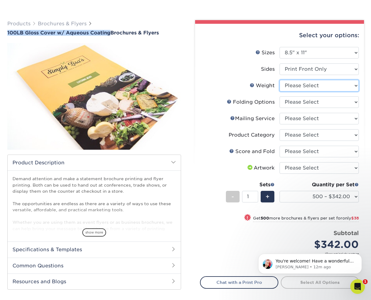
click at [299, 86] on select "Please Select 100LB" at bounding box center [319, 86] width 79 height 12
select select "100LB"
click at [280, 80] on select "Please Select 100LB" at bounding box center [319, 86] width 79 height 12
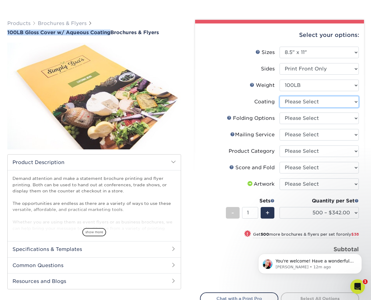
click at [301, 100] on select at bounding box center [319, 102] width 79 height 12
select select "d41dab50-ff65-4f4f-bb17-2afe4d36ae33"
click at [280, 96] on select at bounding box center [319, 102] width 79 height 12
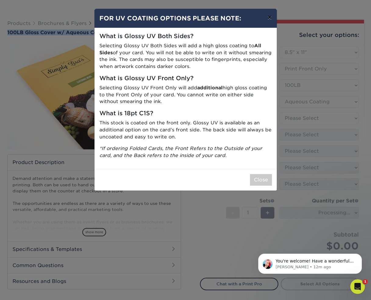
click at [270, 20] on button "×" at bounding box center [270, 17] width 14 height 17
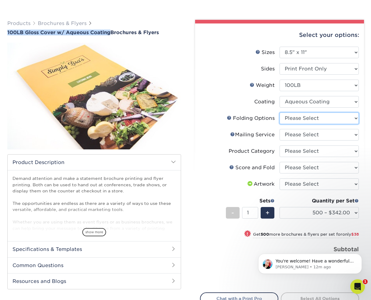
click at [297, 118] on select "Please Select FLAT - No Folding" at bounding box center [319, 119] width 79 height 12
select select "9b1d5825-34d1-4721-9874-ed79abb003d7"
click at [280, 113] on select "Please Select FLAT - No Folding" at bounding box center [319, 119] width 79 height 12
click at [306, 135] on select "Please Select No Direct Mailing Service No, I will mail/stamp/imprint Direct Ma…" at bounding box center [319, 135] width 79 height 12
select select "3e5e9bdd-d78a-4c28-a41d-fe1407925ca6"
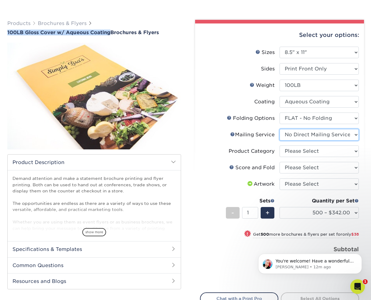
click at [280, 129] on select "Please Select No Direct Mailing Service No, I will mail/stamp/imprint Direct Ma…" at bounding box center [319, 135] width 79 height 12
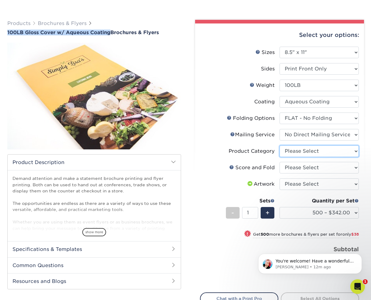
click at [300, 152] on select "Please Select Flyers and Brochures" at bounding box center [319, 152] width 79 height 12
select select "1a668080-6b7c-4174-b399-2c3833b27ef4"
click at [280, 146] on select "Please Select Flyers and Brochures" at bounding box center [319, 152] width 79 height 12
click at [299, 169] on select "Please Select No Scoring and Folding Score & fold in half Score and 1/2 Fold on…" at bounding box center [319, 168] width 79 height 12
select select "bd0593cf-038a-41f4-bfbc-0b0ebdcc21b2"
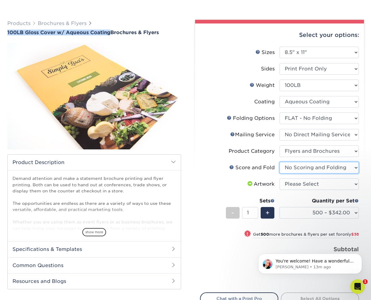
click at [280, 162] on select "Please Select No Scoring and Folding Score & fold in half Score and 1/2 Fold on…" at bounding box center [319, 168] width 79 height 12
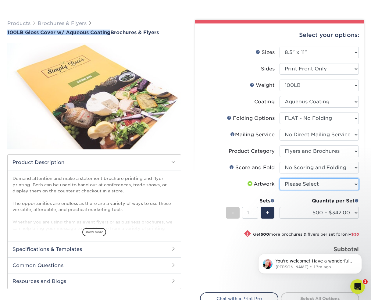
click at [307, 182] on select "Please Select I will upload files I need a design - $175" at bounding box center [319, 184] width 79 height 12
select select "upload"
click at [280, 178] on select "Please Select I will upload files I need a design - $175" at bounding box center [319, 184] width 79 height 12
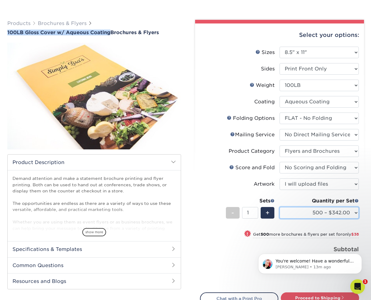
click at [319, 209] on select "500 – $342.00 1000 – $380.00 2000 – $458.00 2500 – $573.00 3000 – $738.00 4000 …" at bounding box center [319, 213] width 79 height 12
click at [333, 211] on select "500 – $342.00 1000 – $380.00 2000 – $458.00 2500 – $573.00 3000 – $738.00 4000 …" at bounding box center [319, 213] width 79 height 12
select select "1000 – $380.00"
click at [280, 207] on select "500 – $342.00 1000 – $380.00 2000 – $458.00 2500 – $573.00 3000 – $738.00 4000 …" at bounding box center [319, 213] width 79 height 12
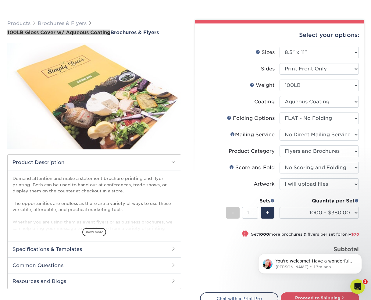
scroll to position [35, 0]
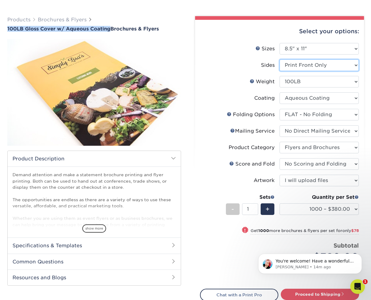
click at [288, 65] on select "Please Select Print Both Sides Print Front Only" at bounding box center [319, 65] width 79 height 12
select select "13abbda7-1d64-4f25-8bb2-c179b224825d"
click at [280, 59] on select "Please Select Print Both Sides Print Front Only" at bounding box center [319, 65] width 79 height 12
select select "-1"
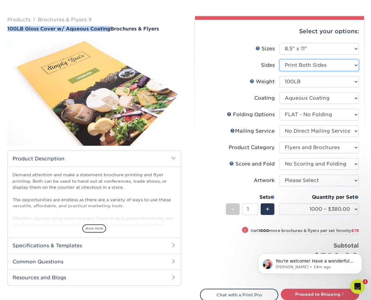
select select "-1"
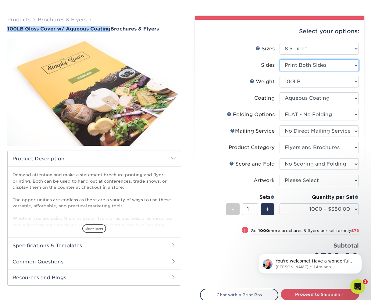
select select "-1"
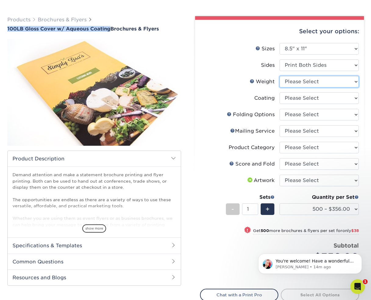
click at [313, 81] on select "Please Select 100LB" at bounding box center [319, 82] width 79 height 12
select select "100LB"
click at [280, 76] on select "Please Select 100LB" at bounding box center [319, 82] width 79 height 12
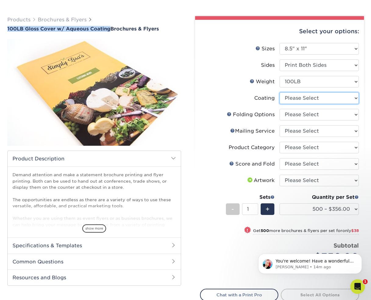
click at [301, 97] on select at bounding box center [319, 98] width 79 height 12
select select "d41dab50-ff65-4f4f-bb17-2afe4d36ae33"
click at [280, 92] on select at bounding box center [319, 98] width 79 height 12
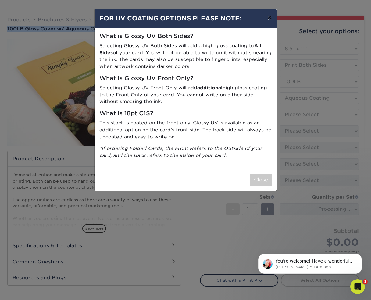
click at [272, 16] on button "×" at bounding box center [270, 17] width 14 height 17
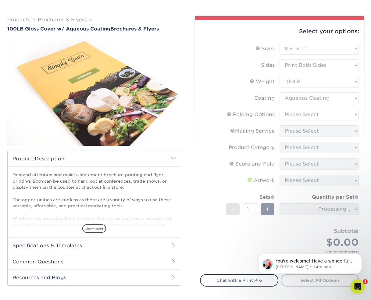
click at [300, 115] on form "Sizes Help Sizes Please Select 3.5" x 8.5" 3.5" x 11" 3.67" x 8.5" 4" x 8.5" 4"…" at bounding box center [279, 155] width 159 height 224
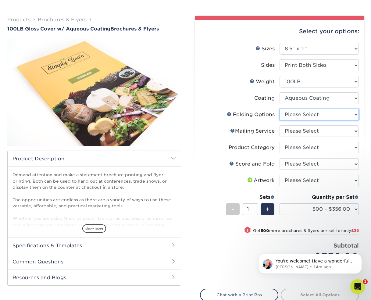
click at [300, 114] on select "Please Select FLAT - No Folding" at bounding box center [319, 115] width 79 height 12
select select "9b1d5825-34d1-4721-9874-ed79abb003d7"
click at [280, 109] on select "Please Select FLAT - No Folding" at bounding box center [319, 115] width 79 height 12
click at [304, 131] on select "Please Select No Direct Mailing Service No, I will mail/stamp/imprint Direct Ma…" at bounding box center [319, 131] width 79 height 12
select select "3e5e9bdd-d78a-4c28-a41d-fe1407925ca6"
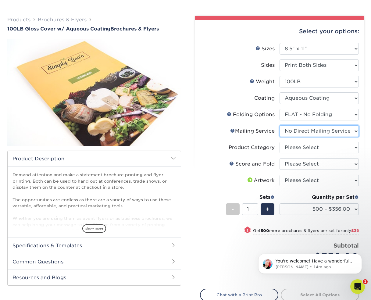
click at [280, 125] on select "Please Select No Direct Mailing Service No, I will mail/stamp/imprint Direct Ma…" at bounding box center [319, 131] width 79 height 12
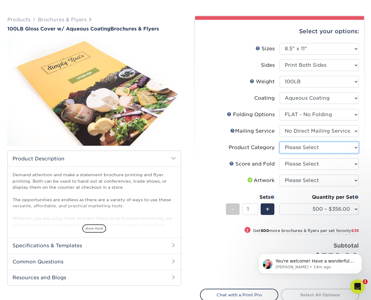
click at [304, 148] on select "Please Select Flyers and Brochures" at bounding box center [319, 148] width 79 height 12
select select "1a668080-6b7c-4174-b399-2c3833b27ef4"
click at [280, 142] on select "Please Select Flyers and Brochures" at bounding box center [319, 148] width 79 height 12
click at [315, 165] on select "Please Select No Scoring and Folding Score & fold in half Score and 1/2 Fold on…" at bounding box center [319, 164] width 79 height 12
select select "bd0593cf-038a-41f4-bfbc-0b0ebdcc21b2"
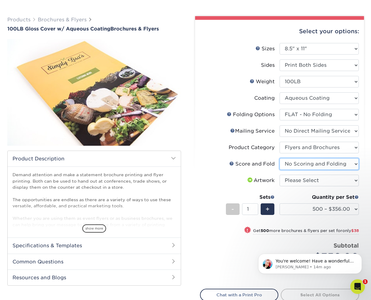
click at [280, 158] on select "Please Select No Scoring and Folding Score & fold in half Score and 1/2 Fold on…" at bounding box center [319, 164] width 79 height 12
click at [305, 182] on select "Please Select I will upload files I need a design - $175" at bounding box center [319, 181] width 79 height 12
select select "upload"
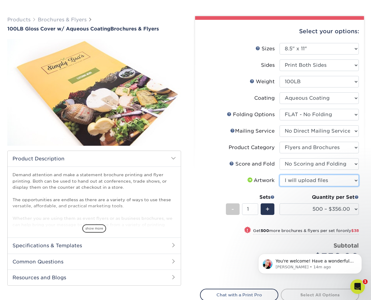
click at [280, 175] on select "Please Select I will upload files I need a design - $175" at bounding box center [319, 181] width 79 height 12
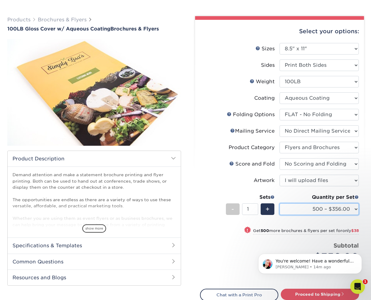
click at [325, 211] on select "500 – $356.00 1000 – $394.00 2000 – $469.00 2500 – $587.00 3000 – $752.00 4000 …" at bounding box center [319, 209] width 79 height 12
click at [344, 212] on select "500 – $356.00 1000 – $394.00 2000 – $469.00 2500 – $587.00 3000 – $752.00 4000 …" at bounding box center [319, 209] width 79 height 12
click at [325, 210] on select "500 – $356.00 1000 – $394.00 2000 – $469.00 2500 – $587.00 3000 – $752.00 4000 …" at bounding box center [319, 209] width 79 height 12
select select "1000 – $394.00"
click at [280, 203] on select "500 – $356.00 1000 – $394.00 2000 – $469.00 2500 – $587.00 3000 – $752.00 4000 …" at bounding box center [319, 209] width 79 height 12
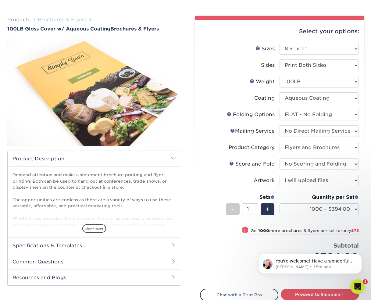
click at [51, 20] on link "Brochures & Flyers" at bounding box center [62, 20] width 49 height 6
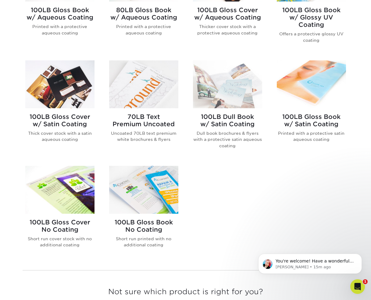
scroll to position [315, 0]
click at [137, 122] on h2 "70LB Text Premium Uncoated" at bounding box center [143, 120] width 69 height 15
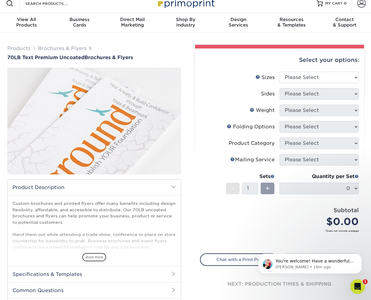
scroll to position [7, 0]
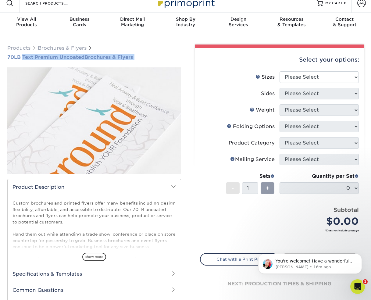
drag, startPoint x: 5, startPoint y: 60, endPoint x: 22, endPoint y: 59, distance: 16.5
click at [22, 59] on div "Products Brochures & Flyers 70LB Text Premium Uncoated Brochures & Flyers" at bounding box center [94, 180] width 183 height 270
click at [5, 64] on div "Products Brochures & Flyers 70LB Text Premium Uncoated Brochures & Flyers" at bounding box center [94, 180] width 183 height 270
drag, startPoint x: 4, startPoint y: 56, endPoint x: 84, endPoint y: 59, distance: 80.6
click at [84, 59] on div "Products Brochures & Flyers 70LB Text Premium Uncoated Brochures & Flyers" at bounding box center [94, 180] width 183 height 270
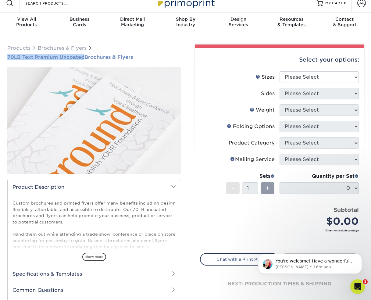
copy span "70LB Text Premium Uncoated"
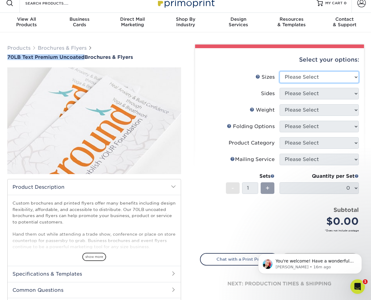
click at [294, 76] on select "Please Select 3.67" x 8.5" 4" x 6" 4" x 8.5" 4" x 9" 4.25" x 5.5" 4.25" x 11" 5…" at bounding box center [319, 77] width 79 height 12
select select "8.50x11.00"
click at [280, 71] on select "Please Select 3.67" x 8.5" 4" x 6" 4" x 8.5" 4" x 9" 4.25" x 5.5" 4.25" x 11" 5…" at bounding box center [319, 77] width 79 height 12
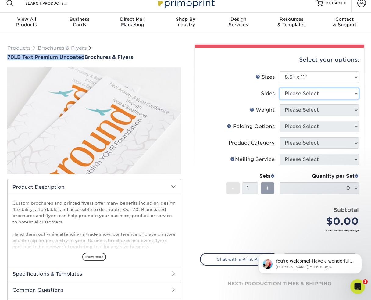
click at [294, 96] on select "Please Select Print Both Sides Print Front Only" at bounding box center [319, 94] width 79 height 12
click at [280, 88] on select "Please Select Print Both Sides Print Front Only" at bounding box center [319, 94] width 79 height 12
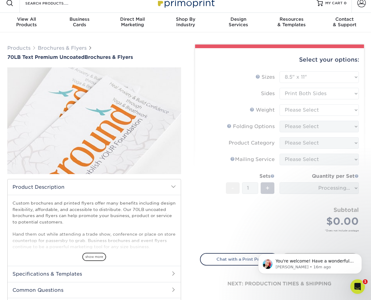
click at [296, 93] on form "Sizes Help Sizes Please Select 3.67" x 8.5" 4" x 6" 4" x 8.5" 4" x 9" 4.25" x 5…" at bounding box center [279, 158] width 159 height 175
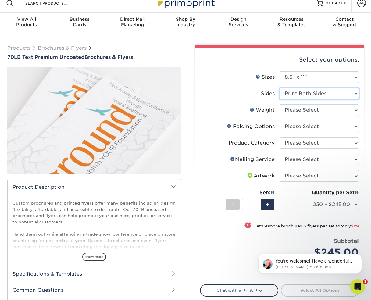
click at [310, 93] on select "Please Select Print Both Sides Print Front Only" at bounding box center [319, 94] width 79 height 12
select select "32d3c223-f82c-492b-b915-ba065a00862f"
click at [280, 88] on select "Please Select Print Both Sides Print Front Only" at bounding box center [319, 94] width 79 height 12
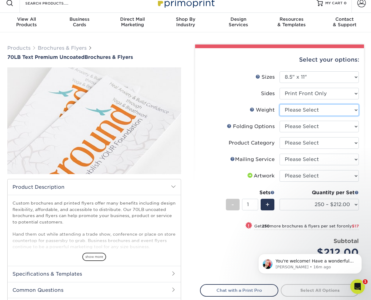
click at [308, 111] on select "Please Select 70LB" at bounding box center [319, 110] width 79 height 12
select select "70LB"
click at [280, 104] on select "Please Select 70LB" at bounding box center [319, 110] width 79 height 12
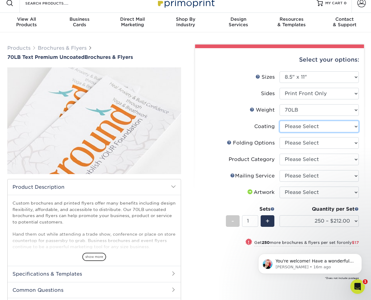
click at [302, 125] on select at bounding box center [319, 127] width 79 height 12
click at [280, 121] on select at bounding box center [319, 127] width 79 height 12
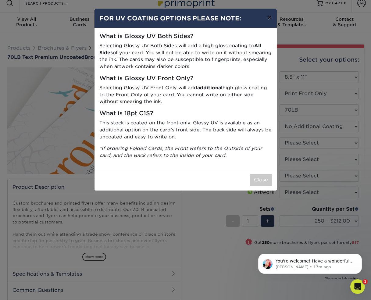
click at [270, 16] on button "×" at bounding box center [270, 17] width 14 height 17
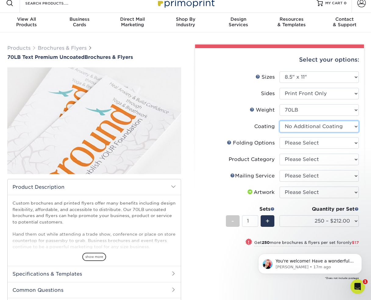
click at [302, 128] on select at bounding box center [319, 127] width 79 height 12
select select "-1"
click at [280, 121] on select at bounding box center [319, 127] width 79 height 12
select select
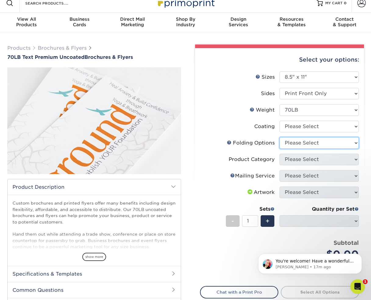
click at [293, 146] on select "Please Select FLAT - No Folding Accordion Fold Half-Fold (Vertical) Half-Fold (…" at bounding box center [319, 143] width 79 height 12
select select "9b1d5825-34d1-4721-9874-ed79abb003d7"
click at [280, 137] on select "Please Select FLAT - No Folding Accordion Fold Half-Fold (Vertical) Half-Fold (…" at bounding box center [319, 143] width 79 height 12
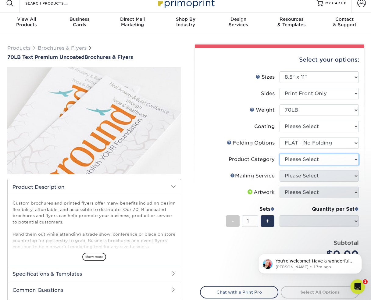
click at [306, 160] on select "Please Select Flyers and Brochures" at bounding box center [319, 160] width 79 height 12
select select "1a668080-6b7c-4174-b399-2c3833b27ef4"
click at [280, 154] on select "Please Select Flyers and Brochures" at bounding box center [319, 160] width 79 height 12
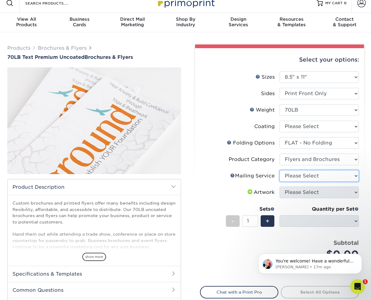
click at [316, 177] on select "Please Select No Direct Mailing Service No, I will mail/stamp/imprint Direct Ma…" at bounding box center [319, 176] width 79 height 12
select select "3e5e9bdd-d78a-4c28-a41d-fe1407925ca6"
click at [280, 170] on select "Please Select No Direct Mailing Service No, I will mail/stamp/imprint Direct Ma…" at bounding box center [319, 176] width 79 height 12
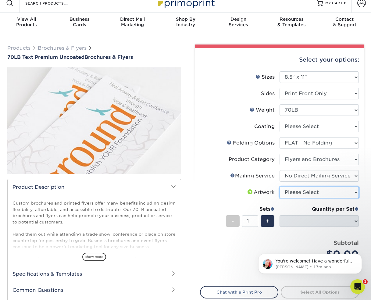
click at [302, 192] on select "Please Select I will upload files I need a design - $175" at bounding box center [319, 193] width 79 height 12
select select "upload"
click at [280, 187] on select "Please Select I will upload files I need a design - $175" at bounding box center [319, 193] width 79 height 12
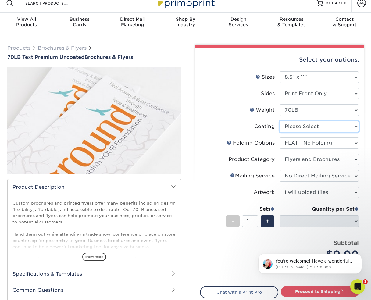
click at [296, 124] on select at bounding box center [319, 127] width 79 height 12
select select "3e7618de-abca-4bda-9f97-8b9129e913d8"
click at [280, 121] on select at bounding box center [319, 127] width 79 height 12
select select "-1"
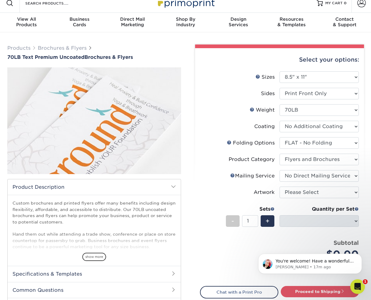
select select "-1"
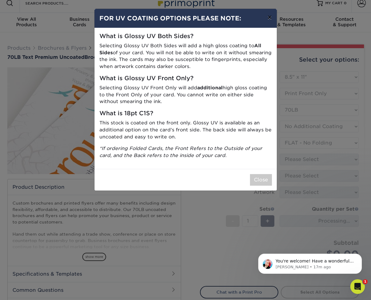
click at [270, 20] on button "×" at bounding box center [270, 17] width 14 height 17
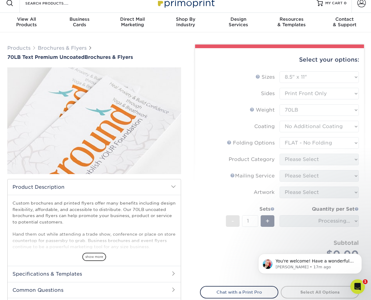
scroll to position [5, 0]
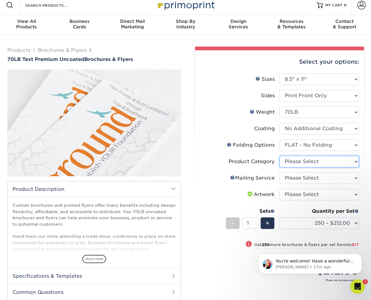
click at [308, 163] on select "Please Select Flyers and Brochures" at bounding box center [319, 162] width 79 height 12
select select "1a668080-6b7c-4174-b399-2c3833b27ef4"
click at [280, 156] on select "Please Select Flyers and Brochures" at bounding box center [319, 162] width 79 height 12
click at [304, 177] on select "Please Select No Direct Mailing Service No, I will mail/stamp/imprint Direct Ma…" at bounding box center [319, 178] width 79 height 12
select select "3e5e9bdd-d78a-4c28-a41d-fe1407925ca6"
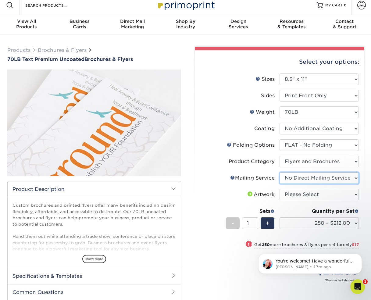
click at [280, 172] on select "Please Select No Direct Mailing Service No, I will mail/stamp/imprint Direct Ma…" at bounding box center [319, 178] width 79 height 12
click at [309, 192] on select "Please Select I will upload files I need a design - $175" at bounding box center [319, 195] width 79 height 12
select select "upload"
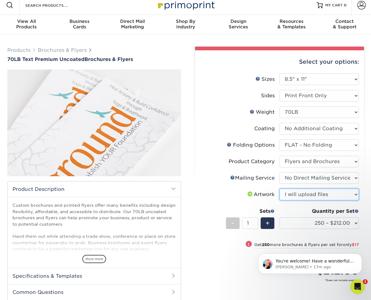
click at [280, 189] on select "Please Select I will upload files I need a design - $175" at bounding box center [319, 195] width 79 height 12
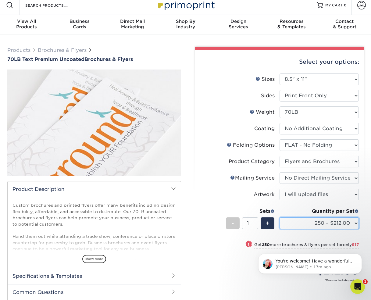
click at [309, 225] on select "250 – $212.00 500 – $229.00 750 – $245.00 1000 – $261.00 1500 – $295.00 2000 – …" at bounding box center [319, 224] width 79 height 12
click at [321, 223] on select "250 – $212.00 500 – $229.00 750 – $245.00 1000 – $261.00 1500 – $295.00 2000 – …" at bounding box center [319, 224] width 79 height 12
click at [280, 218] on select "250 – $212.00 500 – $229.00 750 – $245.00 1000 – $261.00 1500 – $295.00 2000 – …" at bounding box center [319, 224] width 79 height 12
click at [336, 223] on select "250 – $212.00 500 – $229.00 750 – $245.00 1000 – $261.00 1500 – $295.00 2000 – …" at bounding box center [319, 224] width 79 height 12
select select "1000 – $261.00"
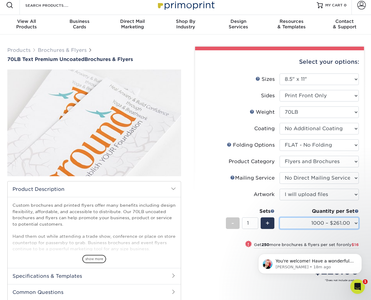
click at [280, 218] on select "250 – $212.00 500 – $229.00 750 – $245.00 1000 – $261.00 1500 – $295.00 2000 – …" at bounding box center [319, 224] width 79 height 12
click at [289, 99] on select "Please Select Print Both Sides Print Front Only" at bounding box center [319, 96] width 79 height 12
select select "13abbda7-1d64-4f25-8bb2-c179b224825d"
click at [280, 90] on select "Please Select Print Both Sides Print Front Only" at bounding box center [319, 96] width 79 height 12
select select "-1"
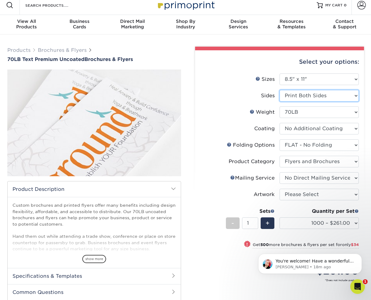
select select "-1"
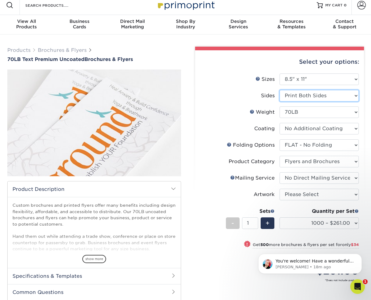
select select "-1"
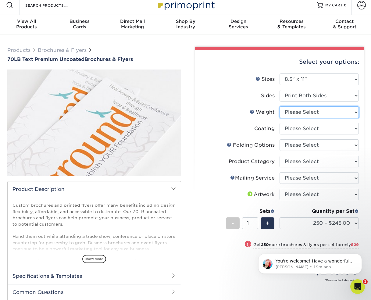
click at [318, 113] on select "Please Select 70LB" at bounding box center [319, 112] width 79 height 12
select select "70LB"
click at [280, 106] on select "Please Select 70LB" at bounding box center [319, 112] width 79 height 12
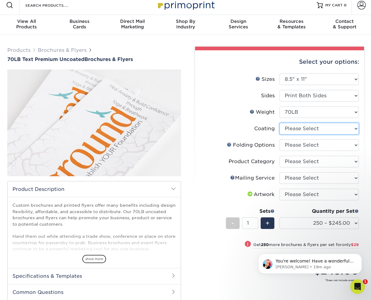
click at [307, 128] on select at bounding box center [319, 129] width 79 height 12
select select "3e7618de-abca-4bda-9f97-8b9129e913d8"
click at [280, 123] on select at bounding box center [319, 129] width 79 height 12
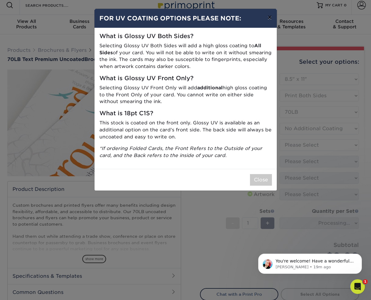
click at [269, 20] on button "×" at bounding box center [270, 17] width 14 height 17
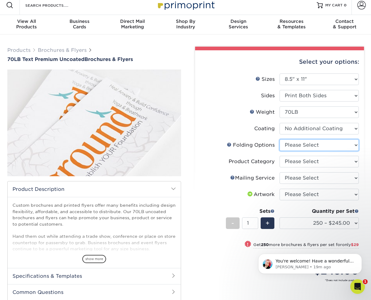
click at [295, 146] on select "Please Select FLAT - No Folding Accordion Fold Half-Fold (Vertical) Half-Fold (…" at bounding box center [319, 145] width 79 height 12
select select "9b1d5825-34d1-4721-9874-ed79abb003d7"
click at [280, 139] on select "Please Select FLAT - No Folding Accordion Fold Half-Fold (Vertical) Half-Fold (…" at bounding box center [319, 145] width 79 height 12
click at [299, 162] on select "Please Select Flyers and Brochures" at bounding box center [319, 162] width 79 height 12
select select "1a668080-6b7c-4174-b399-2c3833b27ef4"
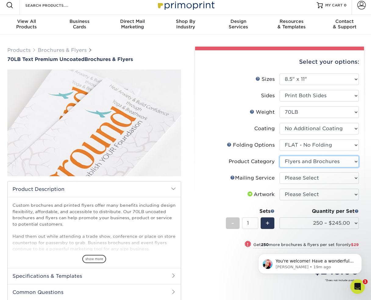
click at [280, 156] on select "Please Select Flyers and Brochures" at bounding box center [319, 162] width 79 height 12
click at [296, 175] on select "Please Select No Direct Mailing Service No, I will mail/stamp/imprint Direct Ma…" at bounding box center [319, 178] width 79 height 12
select select "3e5e9bdd-d78a-4c28-a41d-fe1407925ca6"
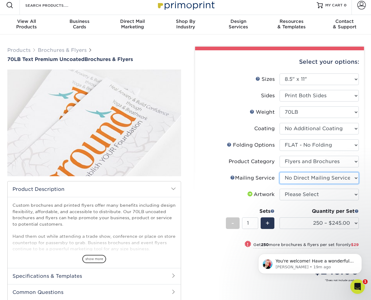
click at [280, 172] on select "Please Select No Direct Mailing Service No, I will mail/stamp/imprint Direct Ma…" at bounding box center [319, 178] width 79 height 12
click at [298, 190] on select "Please Select I will upload files I need a design - $175" at bounding box center [319, 195] width 79 height 12
select select "upload"
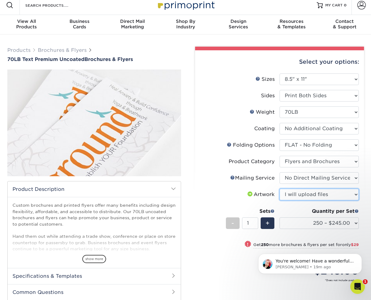
click at [280, 189] on select "Please Select I will upload files I need a design - $175" at bounding box center [319, 195] width 79 height 12
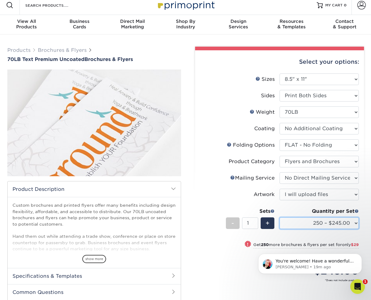
click at [325, 225] on select "250 – $245.00 500 – $274.00 750 – $279.00 1000 – $284.00 1500 – $320.00 2000 – …" at bounding box center [319, 224] width 79 height 12
click at [321, 223] on select "250 – $245.00 500 – $274.00 750 – $279.00 1000 – $284.00 1500 – $320.00 2000 – …" at bounding box center [319, 224] width 79 height 12
click at [280, 218] on select "250 – $245.00 500 – $274.00 750 – $279.00 1000 – $284.00 1500 – $320.00 2000 – …" at bounding box center [319, 224] width 79 height 12
click at [304, 221] on select "250 – $245.00 500 – $274.00 750 – $279.00 1000 – $284.00 1500 – $320.00 2000 – …" at bounding box center [319, 224] width 79 height 12
select select "1000 – $284.00"
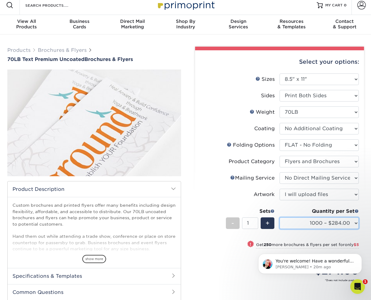
click at [280, 218] on select "250 – $245.00 500 – $274.00 750 – $279.00 1000 – $284.00 1500 – $320.00 2000 – …" at bounding box center [319, 224] width 79 height 12
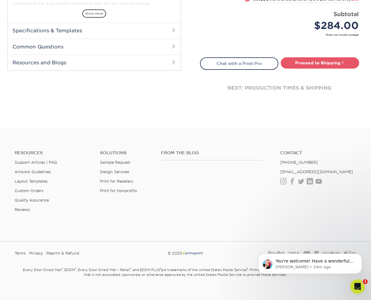
scroll to position [257, 0]
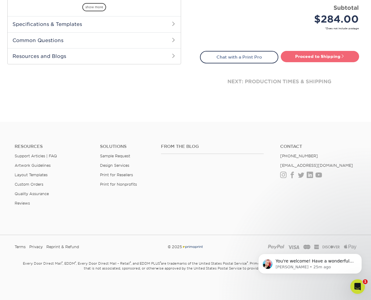
click at [309, 59] on link "Proceed to Shipping" at bounding box center [320, 56] width 78 height 11
type input "Set 1"
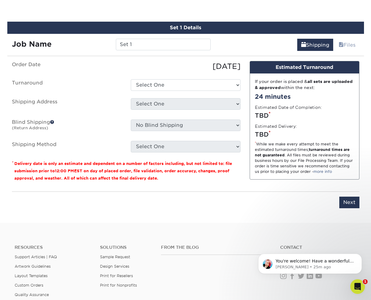
scroll to position [324, 0]
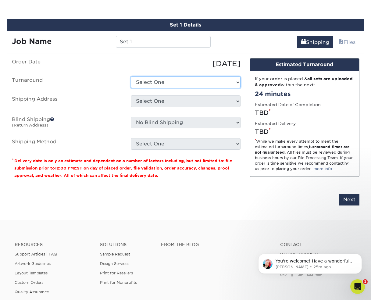
click at [213, 84] on select "Select One 2-4 Business Days 2 Day Next Business Day" at bounding box center [186, 83] width 110 height 12
select select "f5954383-2c45-4f99-b44d-61c7e0e8668d"
click at [131, 77] on select "Select One 2-4 Business Days 2 Day Next Business Day" at bounding box center [186, 83] width 110 height 12
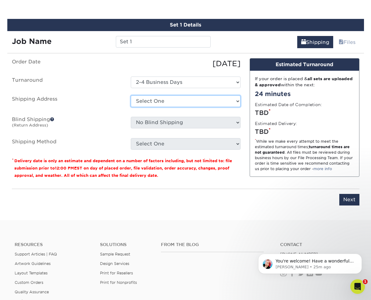
click at [187, 103] on select "Select One + Add New Address - Login" at bounding box center [186, 101] width 110 height 12
select select "newaddress"
click at [131, 95] on select "Select One + Add New Address - Login" at bounding box center [186, 101] width 110 height 12
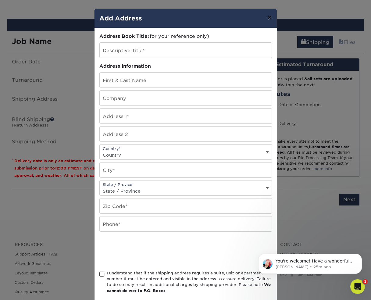
click at [270, 20] on button "×" at bounding box center [270, 17] width 14 height 17
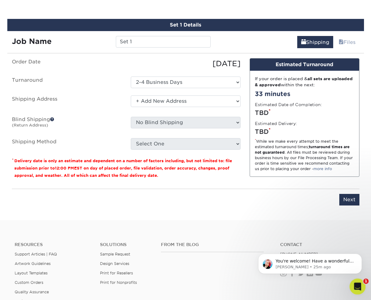
click at [357, 285] on icon "Open Intercom Messenger" at bounding box center [357, 285] width 4 height 5
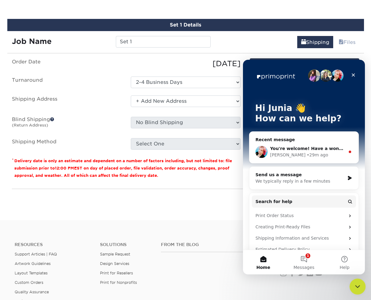
scroll to position [324, 0]
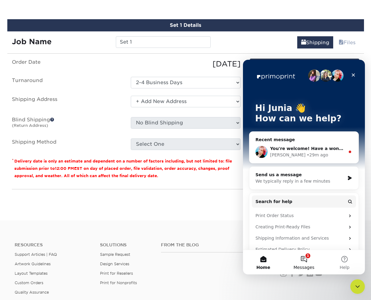
click at [306, 257] on button "1 Messages" at bounding box center [304, 262] width 41 height 24
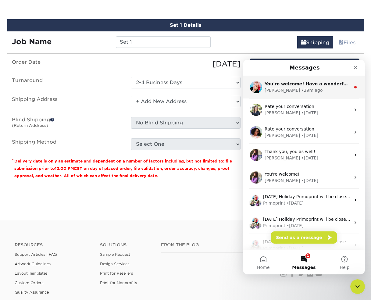
click at [317, 88] on div "Jenny • 29m ago" at bounding box center [308, 90] width 86 height 6
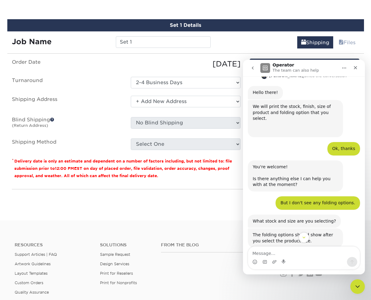
scroll to position [58, 0]
click at [303, 239] on icon "Scroll to bottom" at bounding box center [303, 237] width 5 height 5
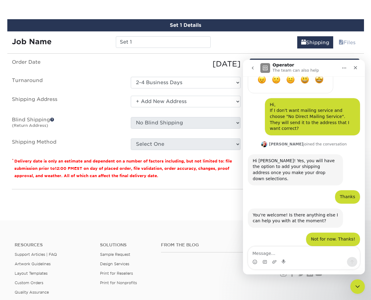
scroll to position [385, 0]
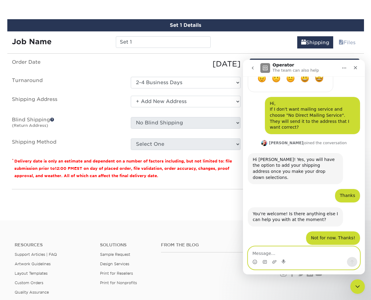
click at [297, 255] on textarea "Message…" at bounding box center [304, 252] width 112 height 10
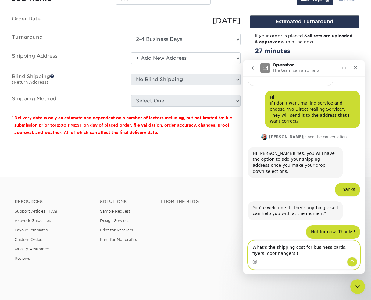
scroll to position [369, 0]
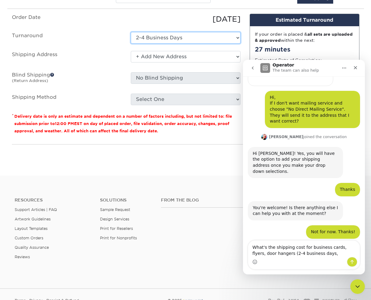
click at [185, 37] on select "Select One 2-4 Business Days 2 Day Next Business Day" at bounding box center [186, 38] width 110 height 12
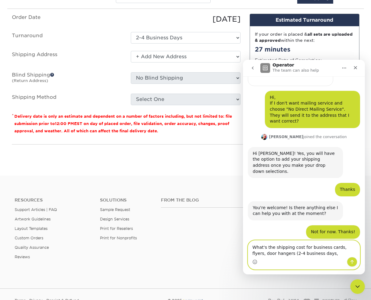
click at [324, 255] on textarea "What's the shipping cost for business cards, flyers, door hangers (2-4 business…" at bounding box center [304, 249] width 112 height 16
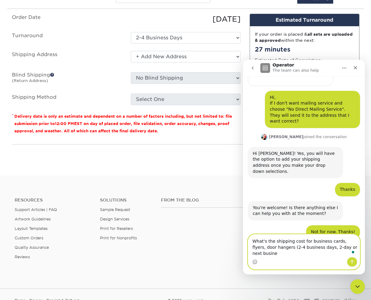
scroll to position [397, 0]
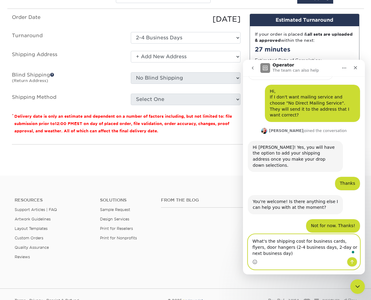
click at [252, 241] on textarea "What's the shipping cost for business cards, flyers, door hangers (2-4 business…" at bounding box center [304, 246] width 112 height 23
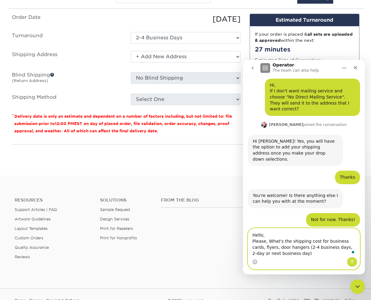
click at [304, 255] on textarea "Hello, Please, What's the shipping cost for business cards, flyers, door hanger…" at bounding box center [304, 242] width 112 height 29
type textarea "Hello, Please, What's the shipping cost for business cards, flyers, door hanger…"
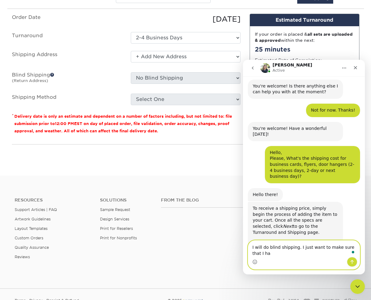
scroll to position [519, 0]
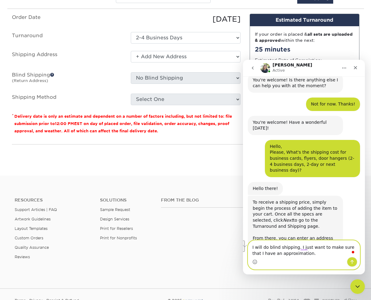
drag, startPoint x: 326, startPoint y: 249, endPoint x: 261, endPoint y: 254, distance: 64.6
click at [261, 254] on textarea "I will do blind shipping. I just want to make sure that I have an approximation." at bounding box center [304, 249] width 112 height 16
type textarea "I will do blind shipping. I just want to know an approximation."
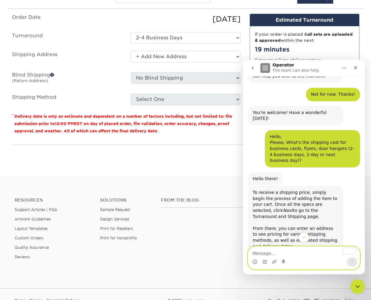
scroll to position [520, 0]
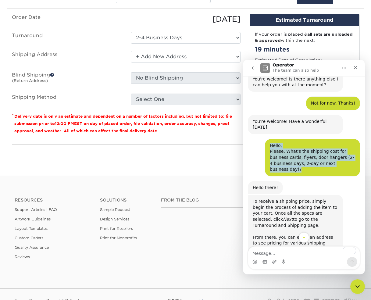
drag, startPoint x: 270, startPoint y: 110, endPoint x: 288, endPoint y: 134, distance: 29.8
click at [288, 143] on div "Hello, Please, What's the shipping cost for business cards, flyers, door hanger…" at bounding box center [312, 158] width 85 height 30
copy div "Hello, Please, What's the shipping cost for business cards, flyers, door hanger…"
click at [303, 237] on icon "Scroll to bottom" at bounding box center [303, 237] width 5 height 5
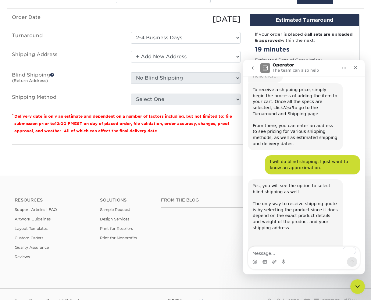
scroll to position [635, 0]
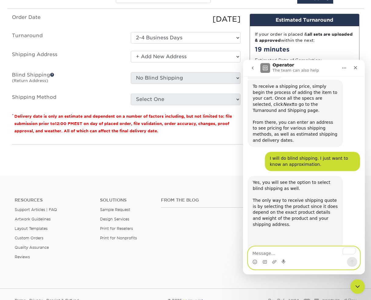
click at [281, 253] on textarea "To enrich screen reader interactions, please activate Accessibility in Grammarl…" at bounding box center [304, 252] width 112 height 10
type textarea "N"
type textarea "That's all. Thanks"
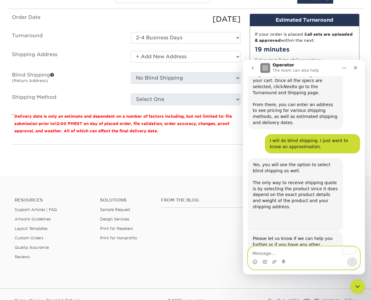
scroll to position [653, 0]
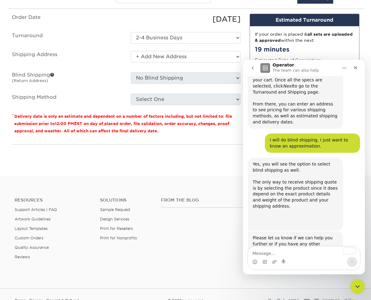
click at [254, 68] on icon "go back" at bounding box center [252, 68] width 5 height 5
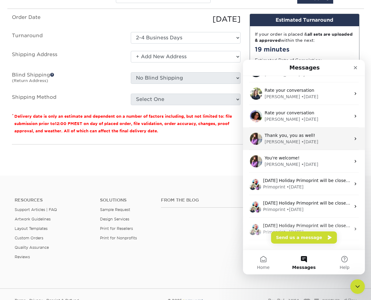
click at [301, 141] on div "• 6d ago" at bounding box center [309, 142] width 17 height 6
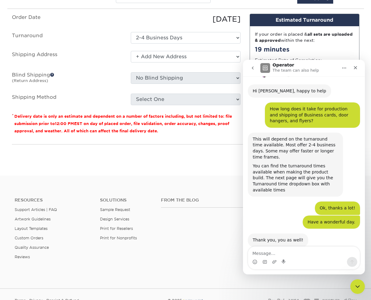
scroll to position [278, 0]
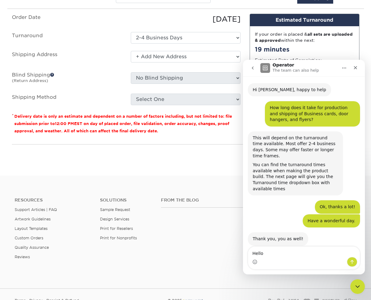
type textarea "Hello,"
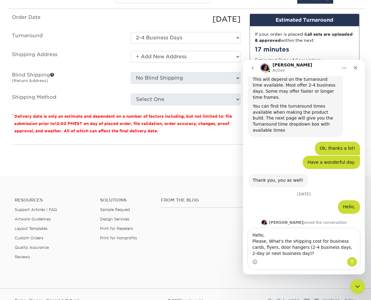
scroll to position [363, 0]
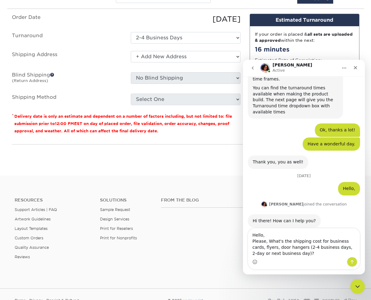
click at [253, 243] on textarea "Hello, Please, What's the shipping cost for business cards, flyers, door hanger…" at bounding box center [304, 242] width 112 height 29
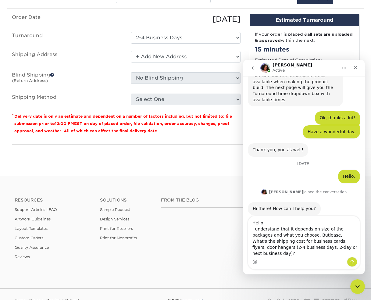
scroll to position [369, 0]
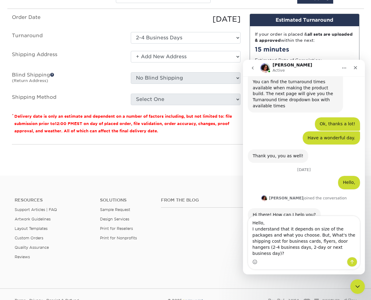
click at [321, 243] on textarea "Hello, I understand that it depends on size of the packages and what you choose…" at bounding box center [304, 236] width 112 height 41
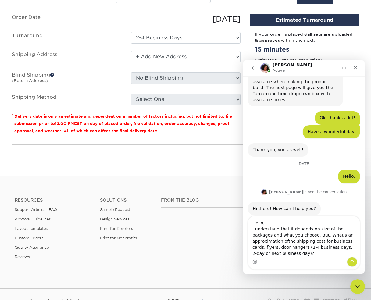
type textarea "Hello, I understand that it depends on size of the packages and what you choose…"
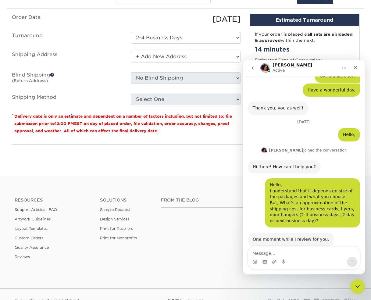
scroll to position [417, 0]
type textarea "Thanks"
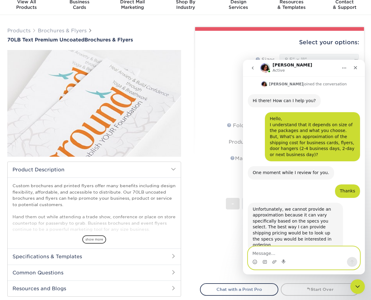
scroll to position [0, 0]
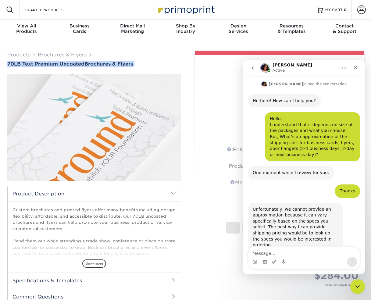
drag, startPoint x: 5, startPoint y: 65, endPoint x: 83, endPoint y: 67, distance: 78.1
click at [83, 67] on div "Products Brochures & Flyers 70LB Text Premium Uncoated Brochures & Flyers" at bounding box center [94, 186] width 183 height 270
copy div "70LB Text Premium Uncoated Brochures & Flyers"
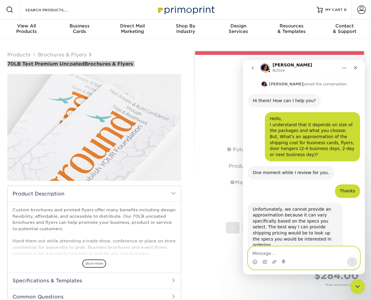
click at [276, 253] on textarea "Message…" at bounding box center [304, 252] width 112 height 10
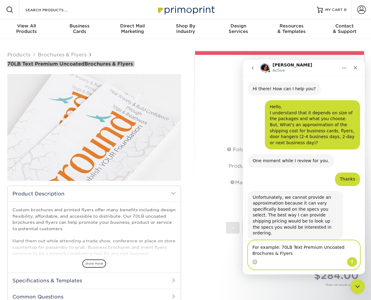
scroll to position [495, 0]
drag, startPoint x: 253, startPoint y: 248, endPoint x: 278, endPoint y: 249, distance: 25.4
click at [278, 249] on textarea "For example: 70LB Text Premium Uncoated Brochures & Flyers" at bounding box center [304, 249] width 112 height 16
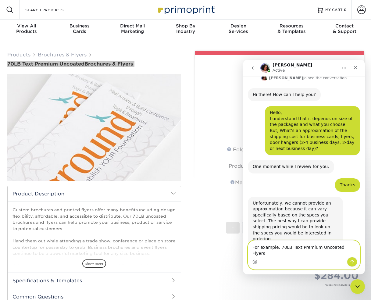
click at [350, 250] on textarea "For example: 70LB Text Premium Uncoated Flyers" at bounding box center [304, 249] width 112 height 16
click at [350, 248] on textarea "For example: 70LB Text Premium Uncoated Flyers" at bounding box center [304, 249] width 112 height 16
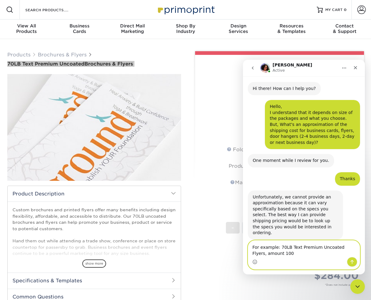
type textarea "For example: 70LB Text Premium Uncoated Flyers, amount 1000"
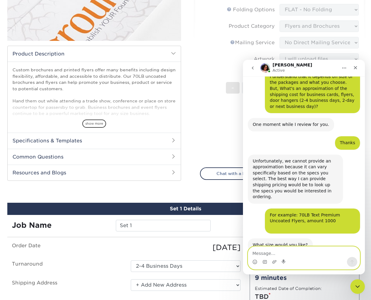
scroll to position [142, 0]
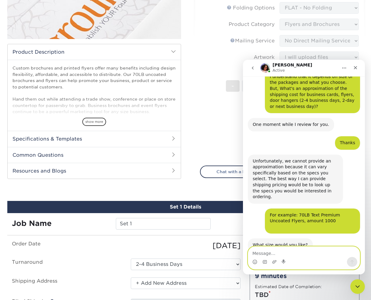
paste textarea "8.5" × 11""
paste textarea "5.5" × 8.5""
type textarea "8.5" × 11" and 5.5" × 8.5""
click at [353, 263] on icon "Send a message…" at bounding box center [352, 262] width 5 height 5
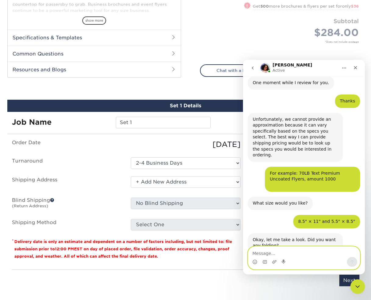
scroll to position [574, 0]
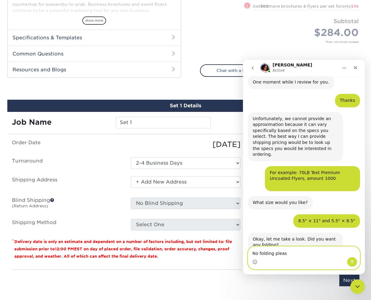
type textarea "No folding please"
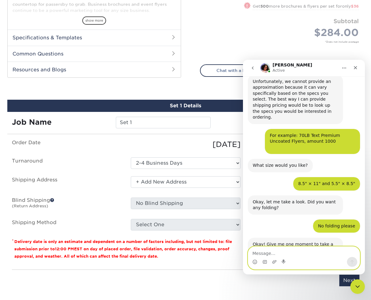
scroll to position [610, 0]
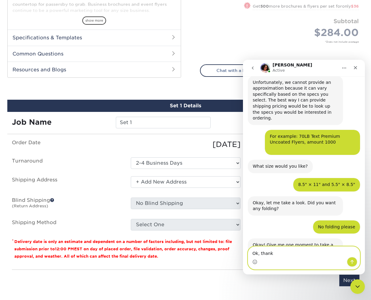
type textarea "Ok, thanks"
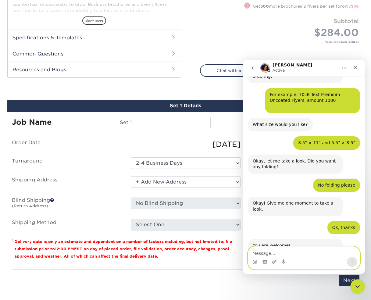
scroll to position [661, 0]
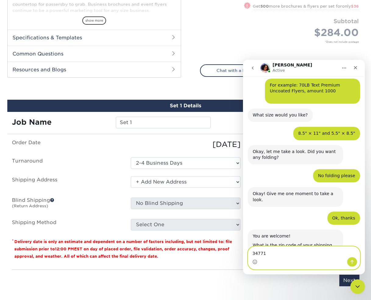
type textarea "34771"
click at [352, 262] on icon "Send a message…" at bounding box center [352, 262] width 3 height 4
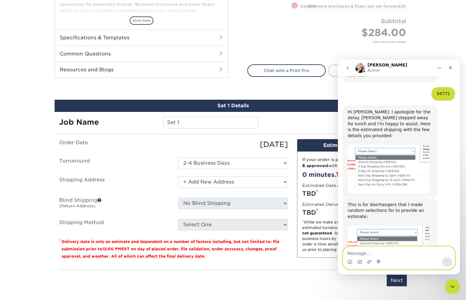
scroll to position [844, 0]
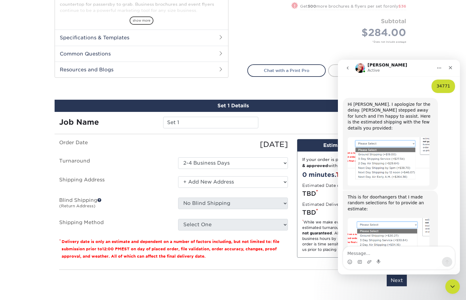
click at [369, 139] on img "Jenny says…" at bounding box center [389, 161] width 82 height 49
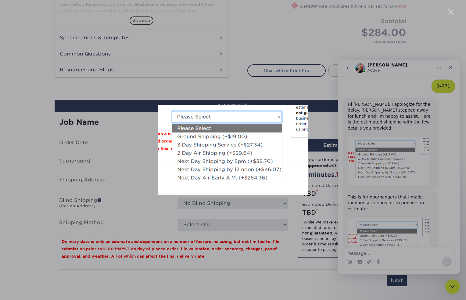
click at [371, 201] on div "Intercom messenger" at bounding box center [233, 150] width 466 height 300
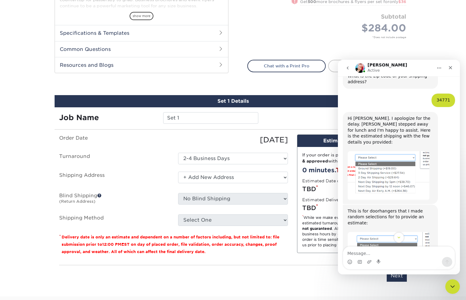
scroll to position [844, 0]
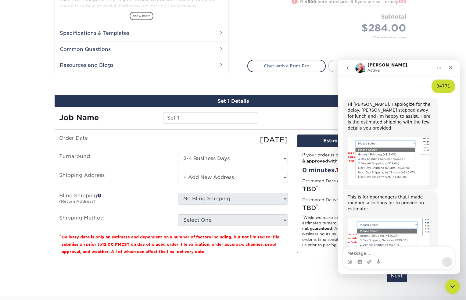
click at [371, 218] on img "Jenny says…" at bounding box center [389, 242] width 82 height 48
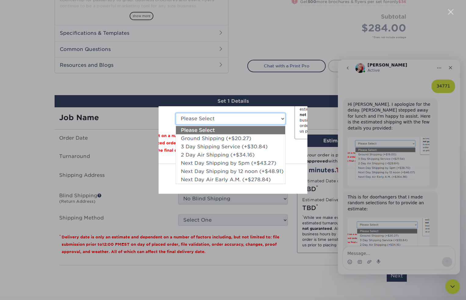
scroll to position [868, 0]
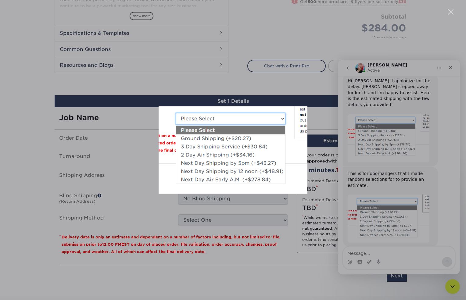
click at [371, 164] on div "Intercom messenger" at bounding box center [233, 150] width 466 height 300
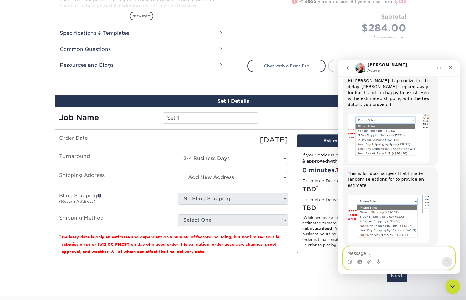
click at [371, 254] on textarea "Message…" at bounding box center [399, 252] width 112 height 10
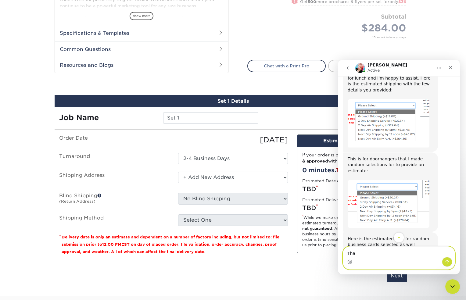
scroll to position [920, 0]
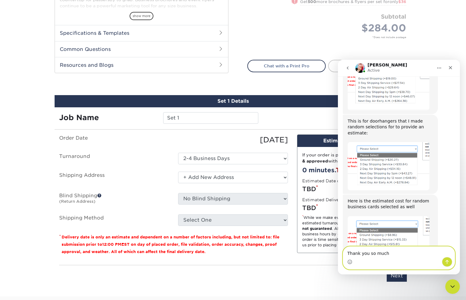
type textarea "Thank you so much!"
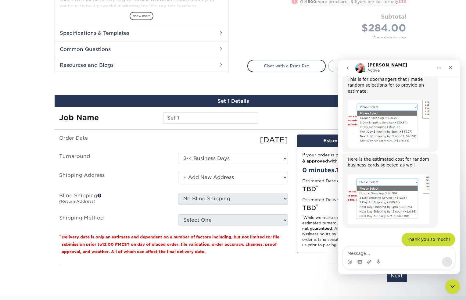
scroll to position [963, 0]
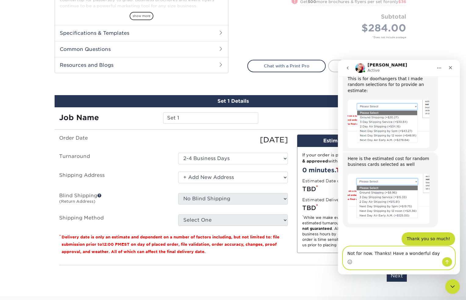
type textarea "Not for now. Thanks! Have a wonderful day."
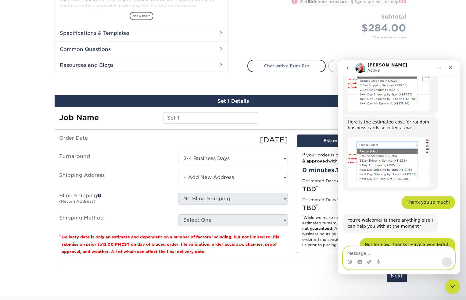
scroll to position [999, 0]
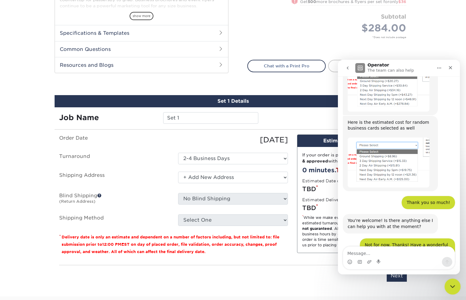
click at [371, 285] on icon "Close Intercom Messenger" at bounding box center [452, 286] width 4 height 2
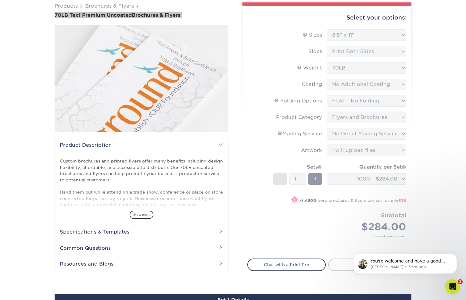
scroll to position [0, 0]
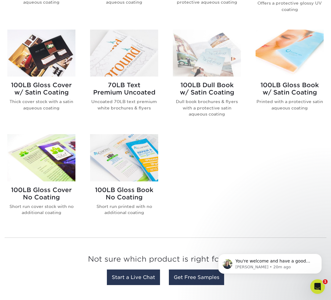
scroll to position [671, 0]
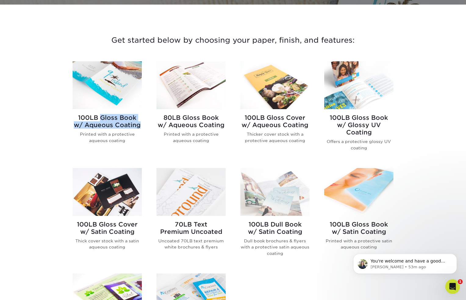
drag, startPoint x: 63, startPoint y: 116, endPoint x: 142, endPoint y: 128, distance: 79.6
click at [142, 128] on div "Get started below by choosing your paper, finish, and features: Filtered Matche…" at bounding box center [233, 231] width 466 height 424
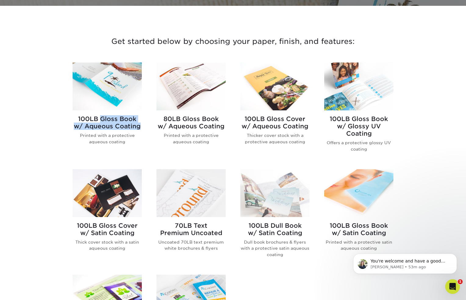
scroll to position [204, 0]
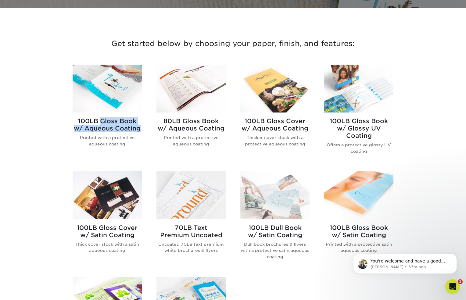
copy h2 "100LB Gloss Book w/ Aqueous Coating"
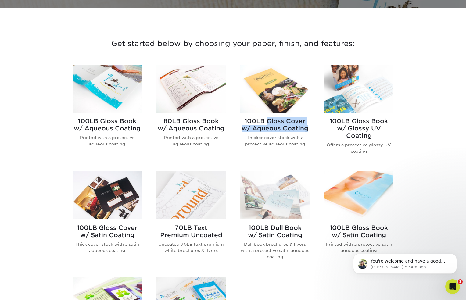
drag, startPoint x: 236, startPoint y: 118, endPoint x: 308, endPoint y: 130, distance: 72.6
click at [308, 130] on div "100LB Gloss Cover w/ Aqueous Coating Thicker cover stock with a protective aque…" at bounding box center [275, 114] width 84 height 99
copy h2 "100LB Gloss Cover w/ Aqueous Coating"
